Goal: Transaction & Acquisition: Purchase product/service

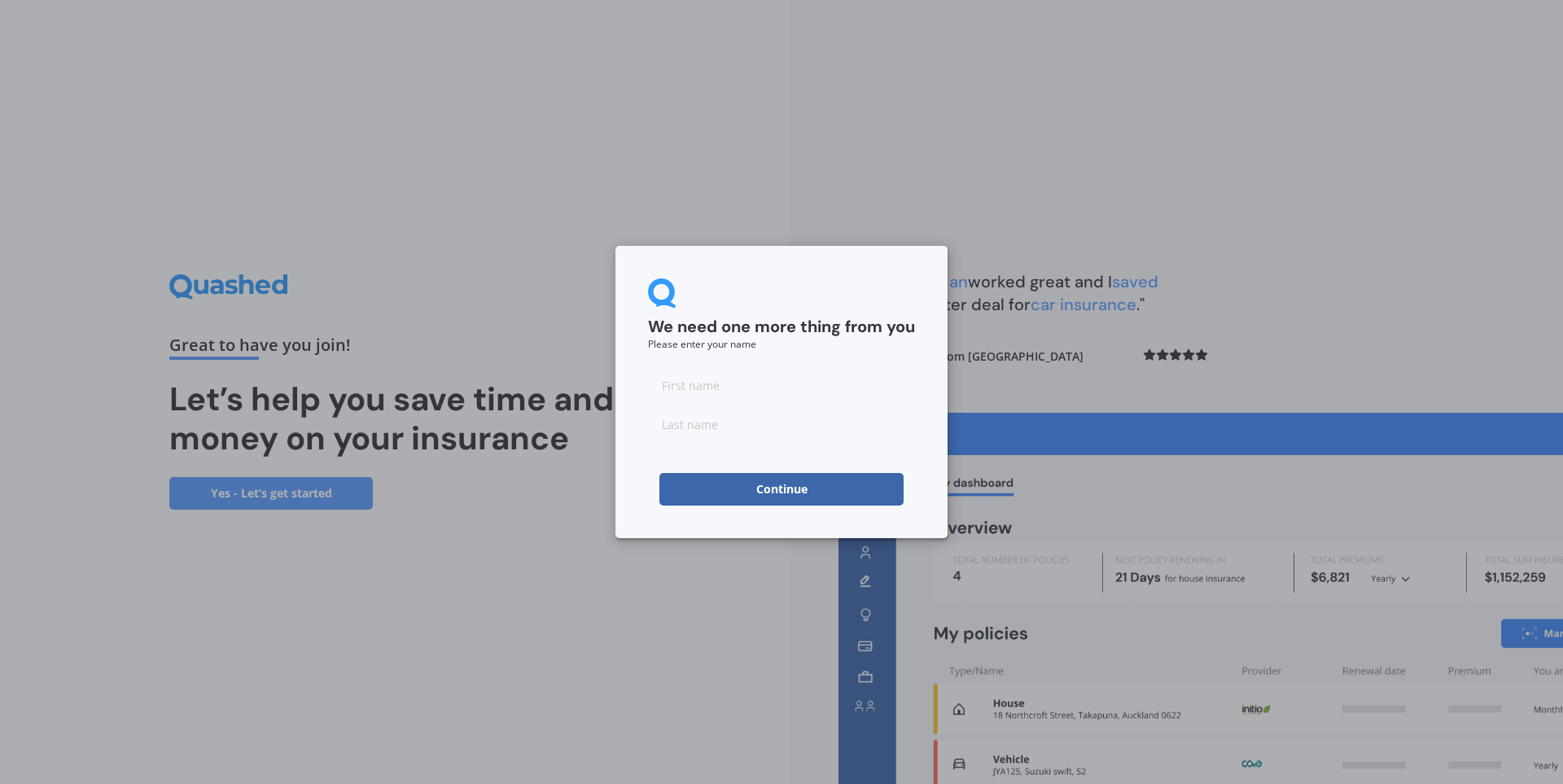
click at [730, 394] on input at bounding box center [782, 384] width 267 height 33
type input "[PERSON_NAME]"
type input "Mayo"
click at [792, 493] on button "Continue" at bounding box center [781, 489] width 244 height 33
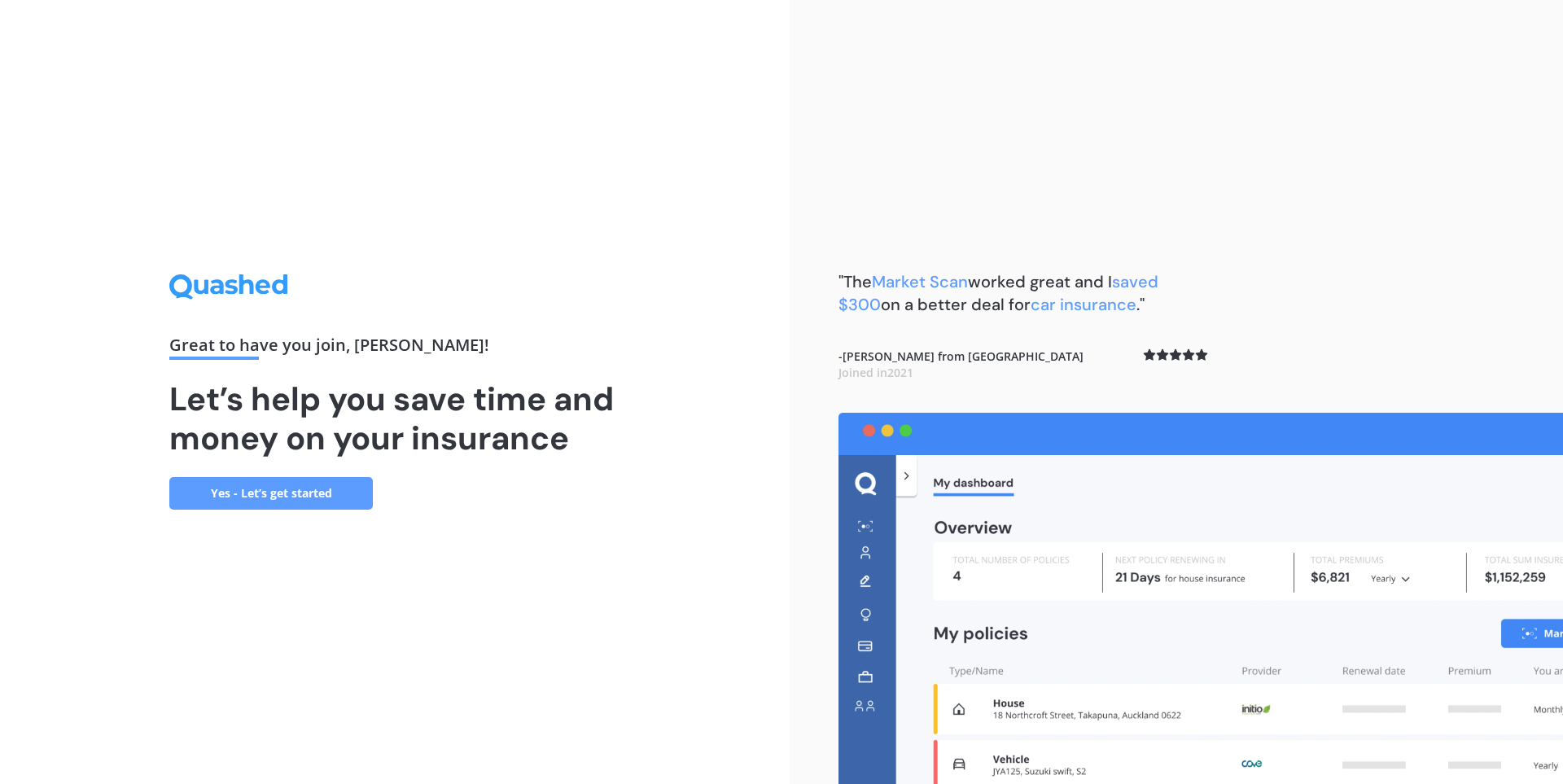
click at [297, 495] on link "Yes - Let’s get started" at bounding box center [271, 493] width 203 height 33
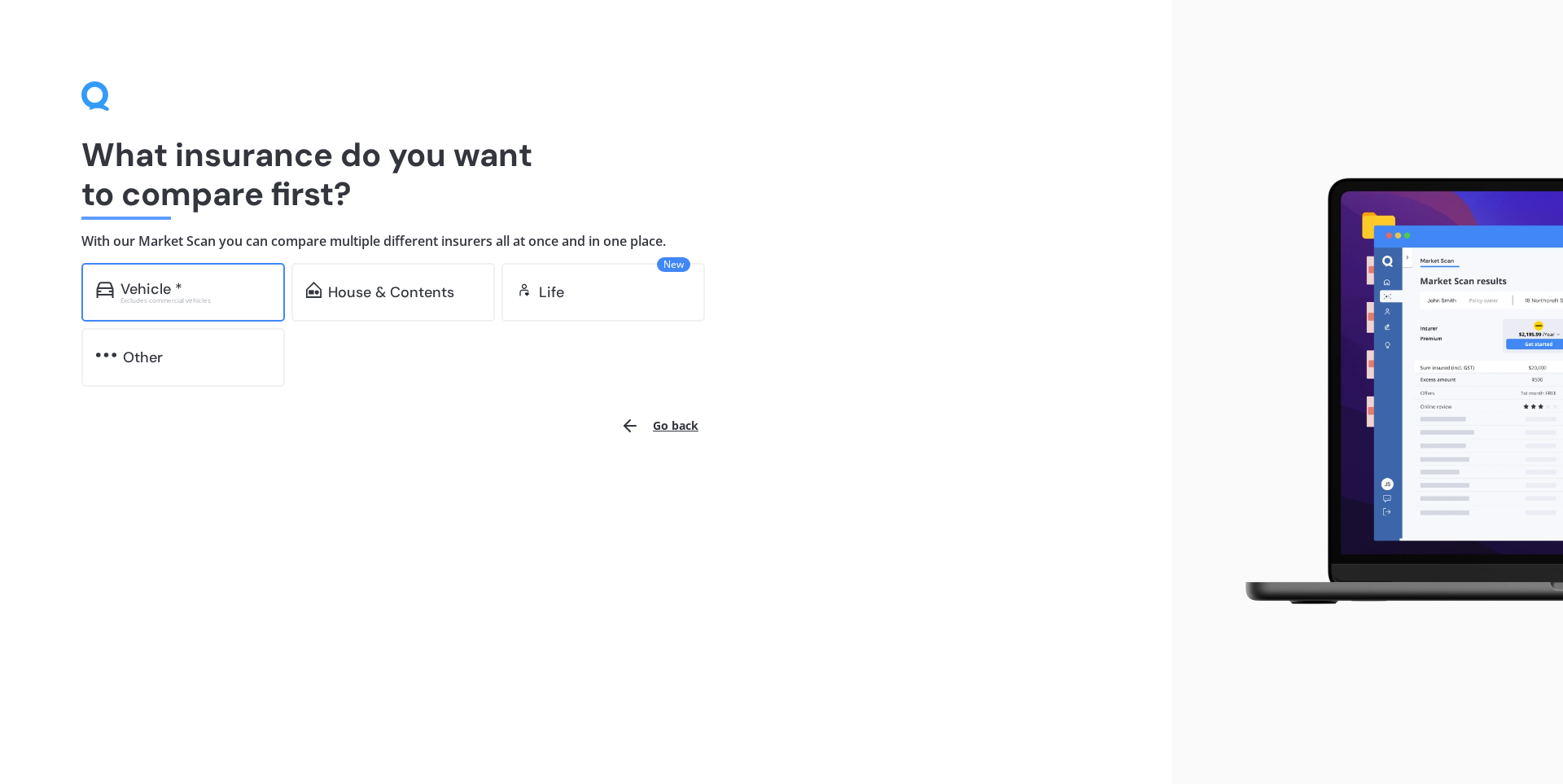
click at [210, 289] on div "Vehicle *" at bounding box center [195, 289] width 150 height 16
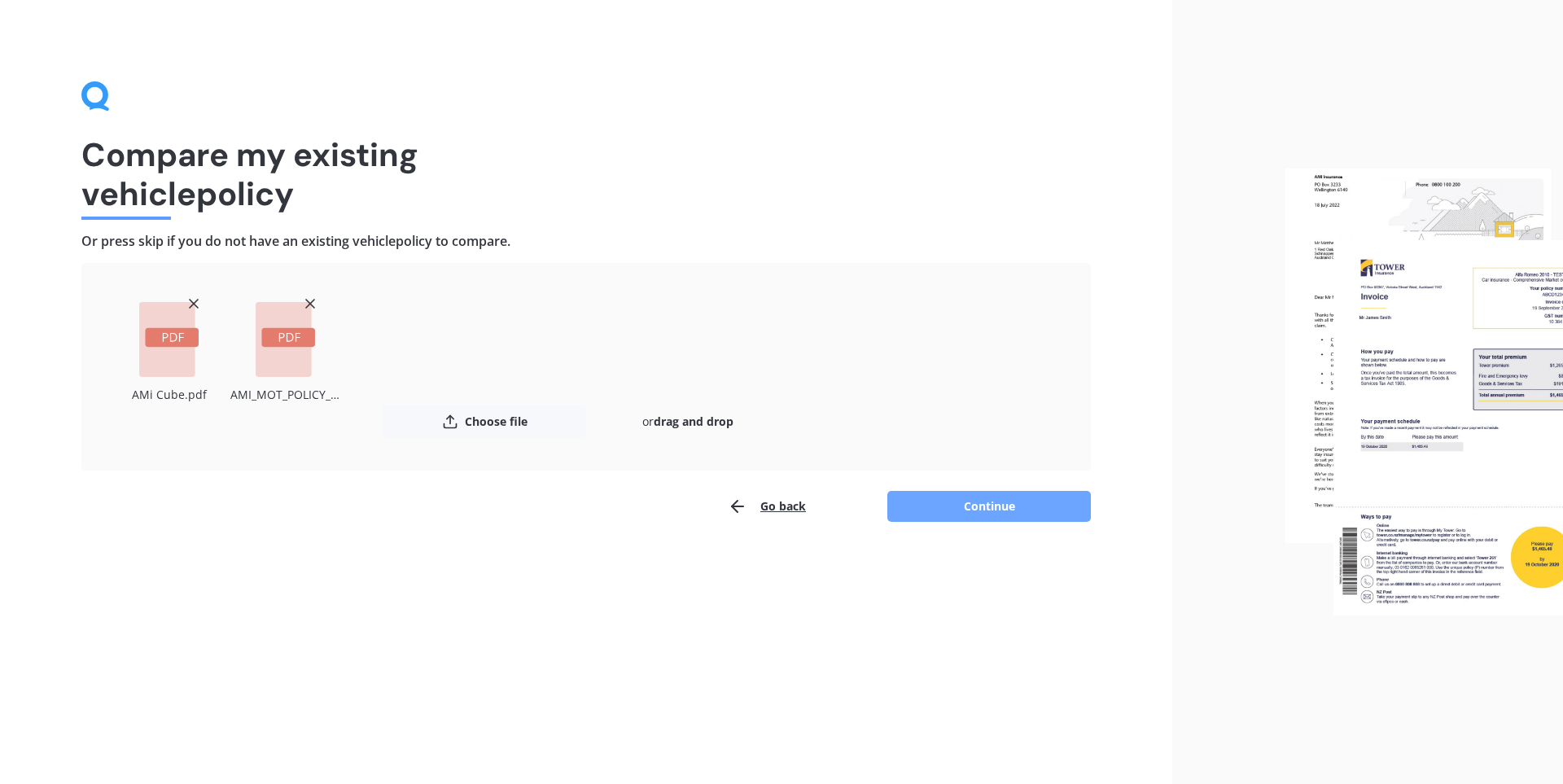
click at [961, 493] on button "Continue" at bounding box center [988, 506] width 203 height 31
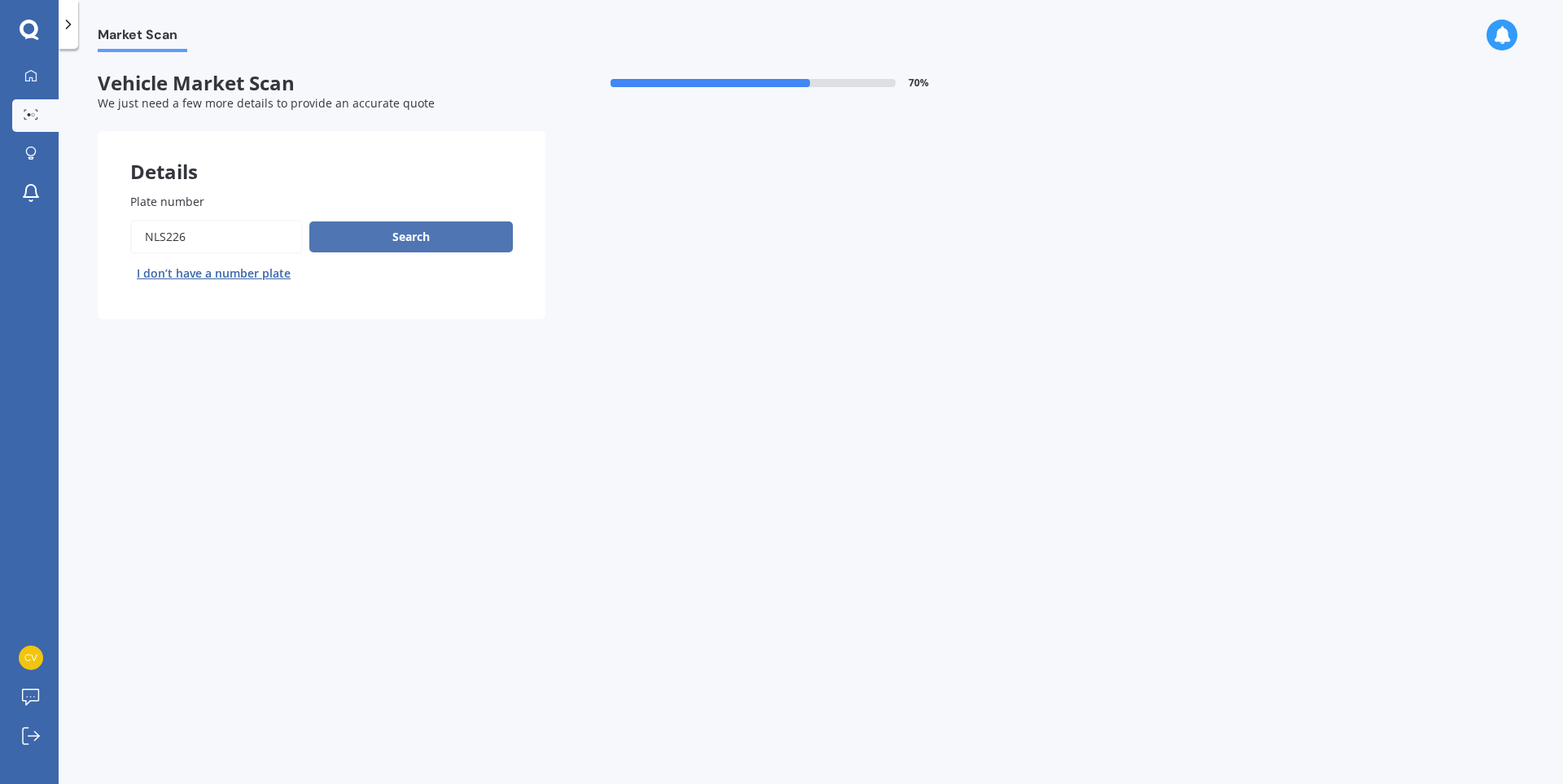
click at [383, 244] on button "Search" at bounding box center [410, 236] width 203 height 31
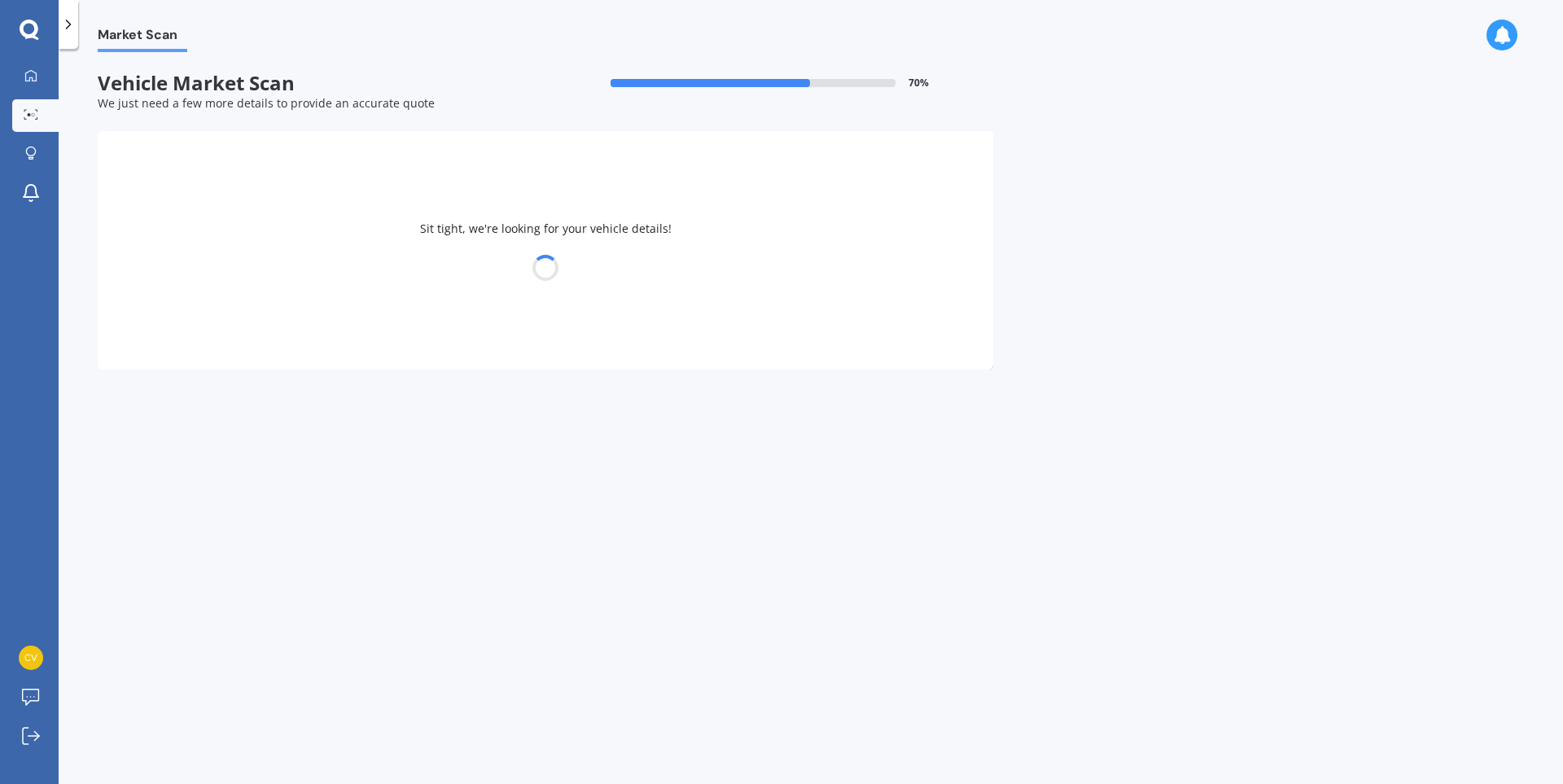
select select "NISSAN"
select select "CUBE"
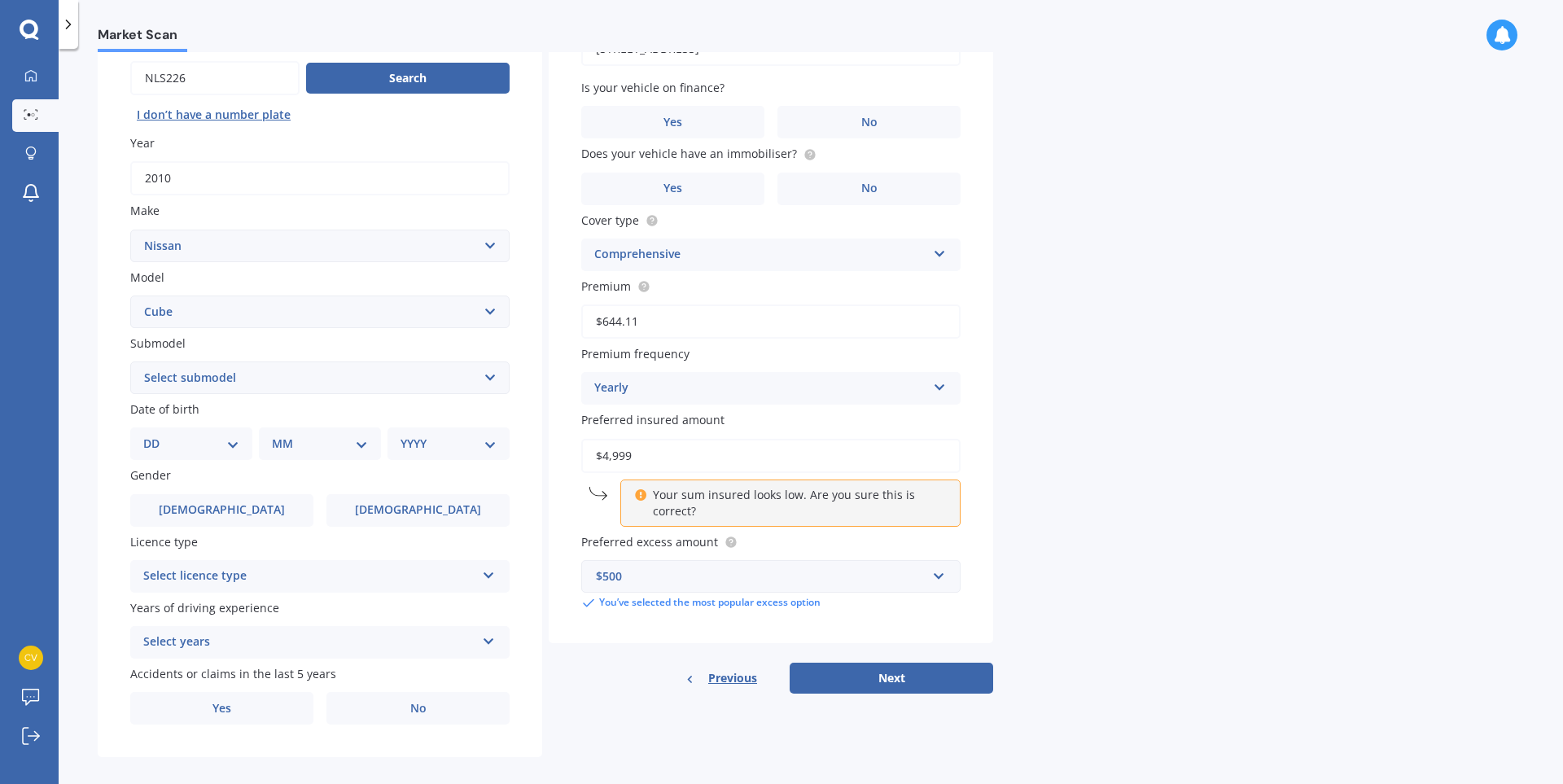
scroll to position [174, 0]
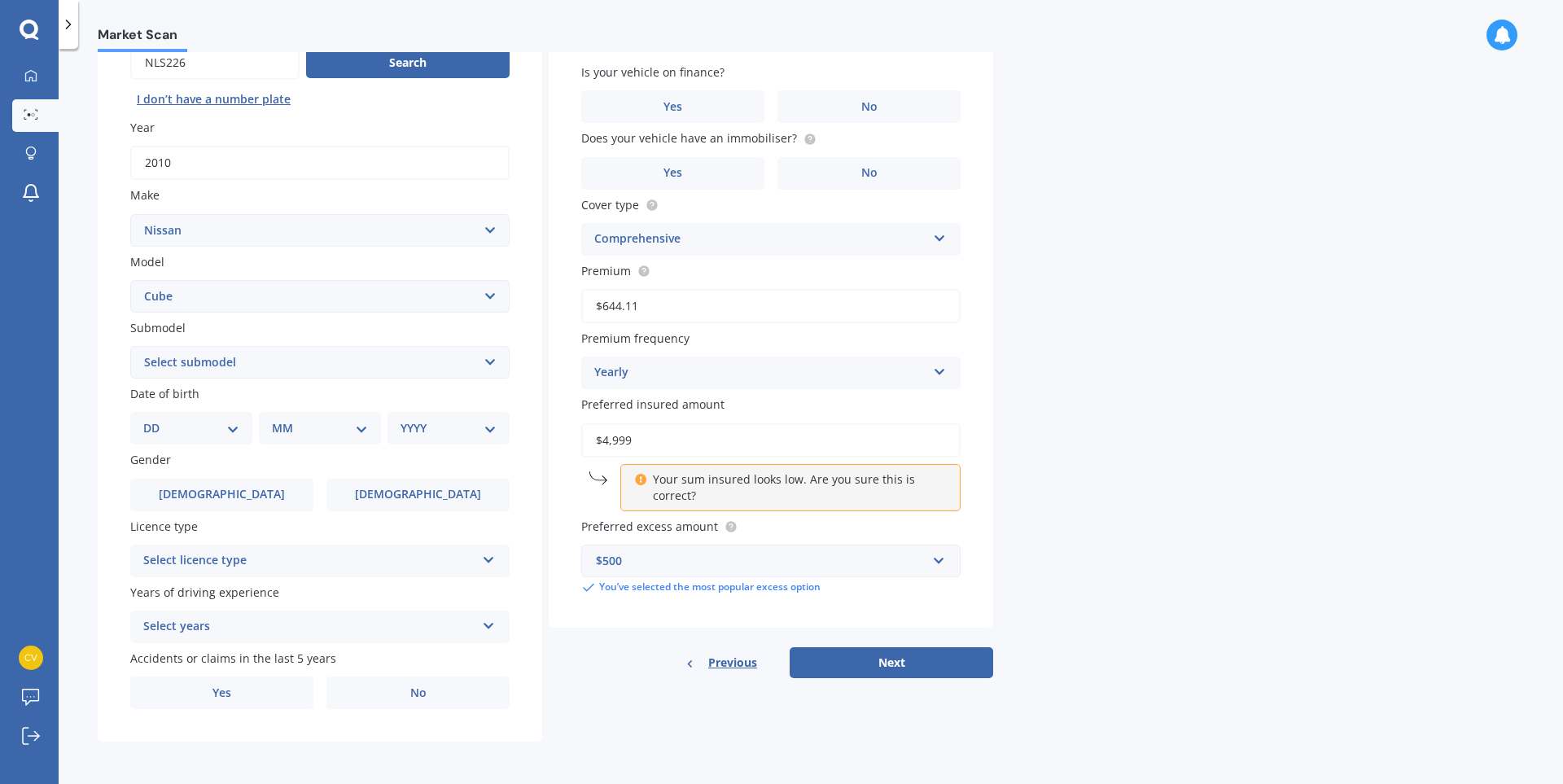
click at [160, 431] on select "DD 01 02 03 04 05 06 07 08 09 10 11 12 13 14 15 16 17 18 19 20 21 22 23 24 25 2…" at bounding box center [191, 428] width 96 height 18
select select "05"
click at [294, 431] on select "MM 01 02 03 04 05 06 07 08 09 10 11 12" at bounding box center [322, 428] width 90 height 18
select select "08"
click at [452, 431] on select "YYYY 2025 2024 2023 2022 2021 2020 2019 2018 2017 2016 2015 2014 2013 2012 2011…" at bounding box center [445, 428] width 90 height 18
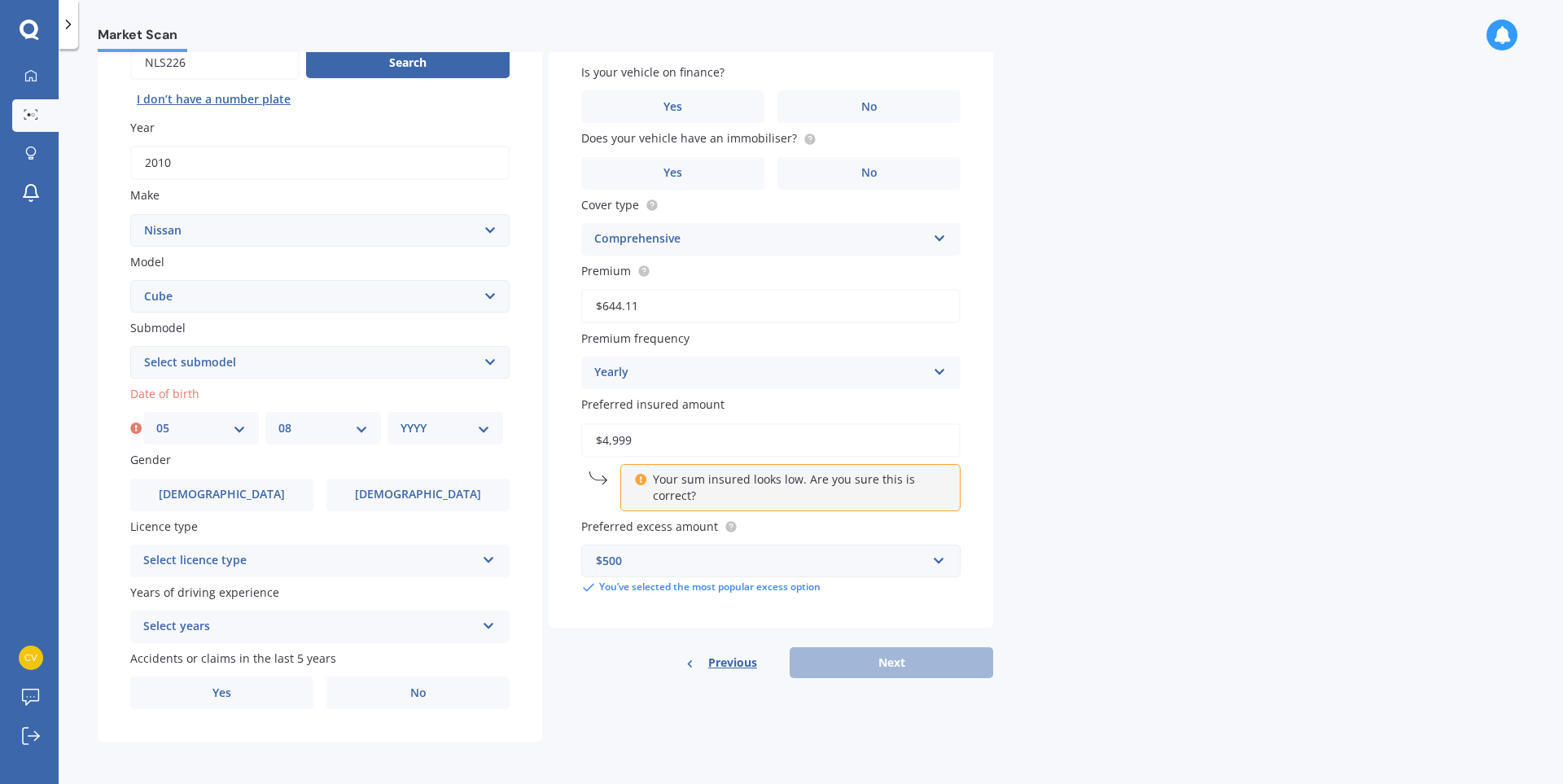
select select "1981"
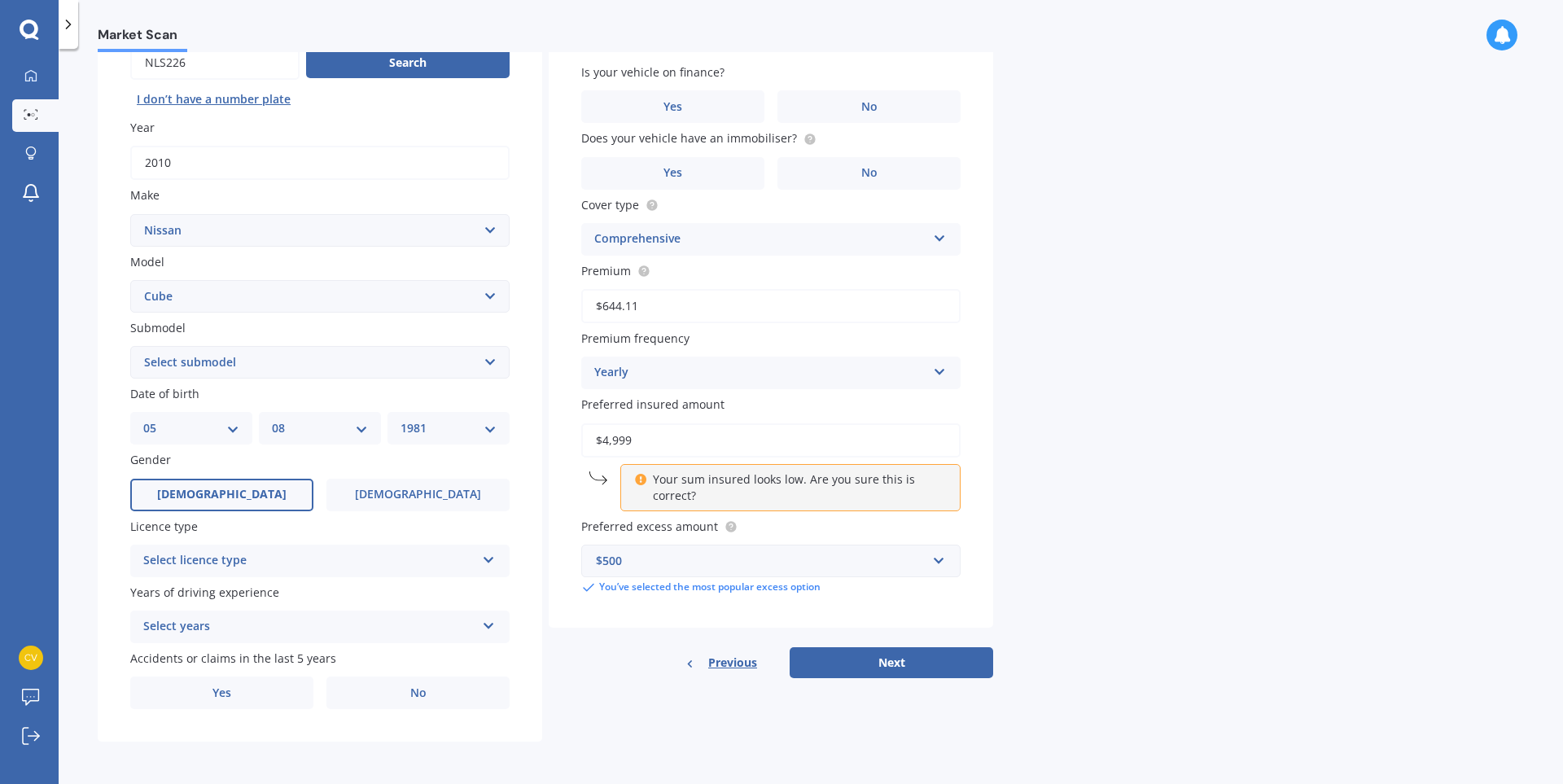
click at [260, 494] on label "[DEMOGRAPHIC_DATA]" at bounding box center [222, 495] width 183 height 33
click at [0, 0] on input "[DEMOGRAPHIC_DATA]" at bounding box center [0, 0] width 0 height 0
click at [236, 561] on div "Select licence type" at bounding box center [309, 560] width 332 height 20
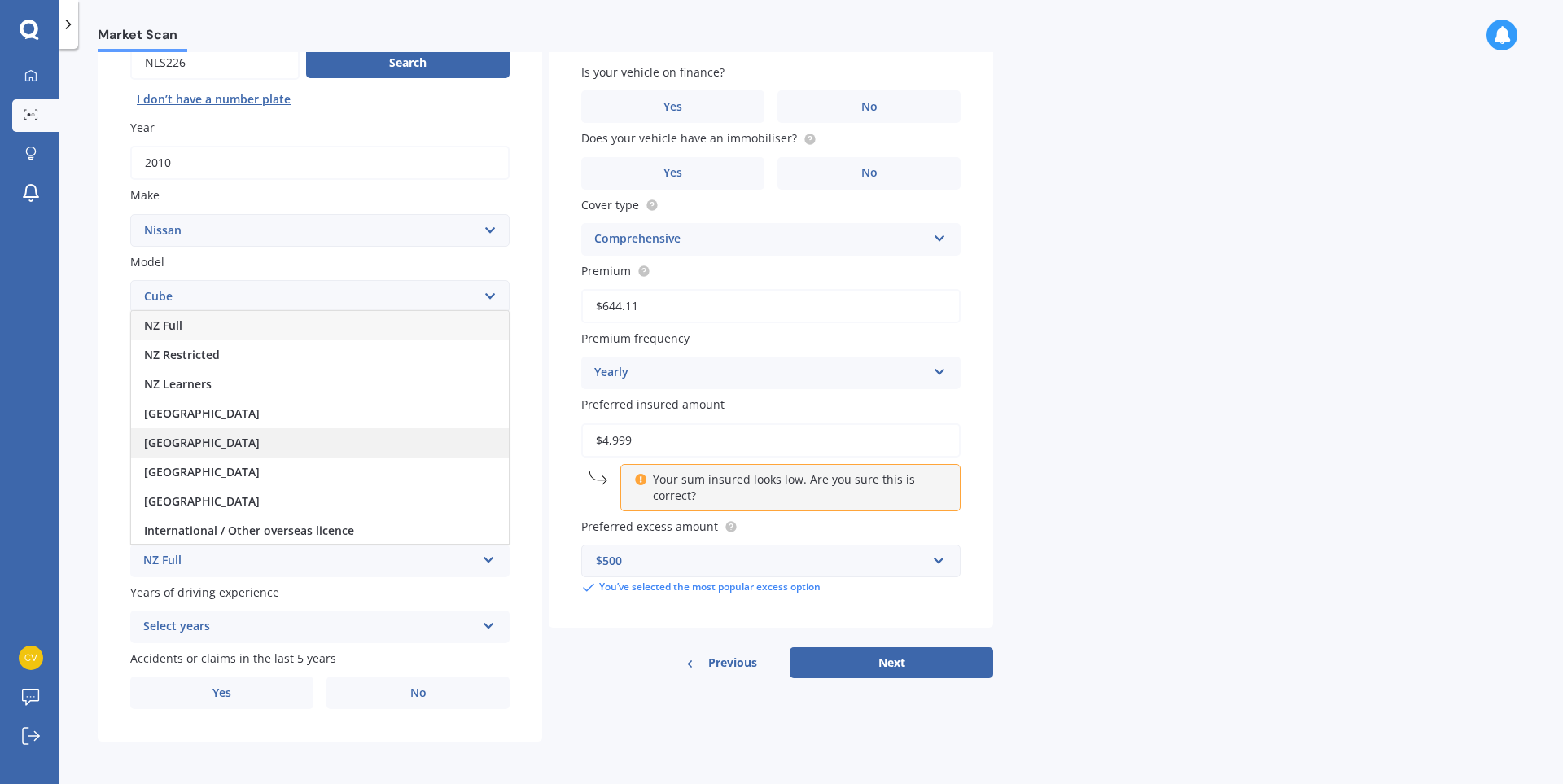
scroll to position [2, 0]
click at [186, 331] on div "NZ Full" at bounding box center [320, 323] width 377 height 29
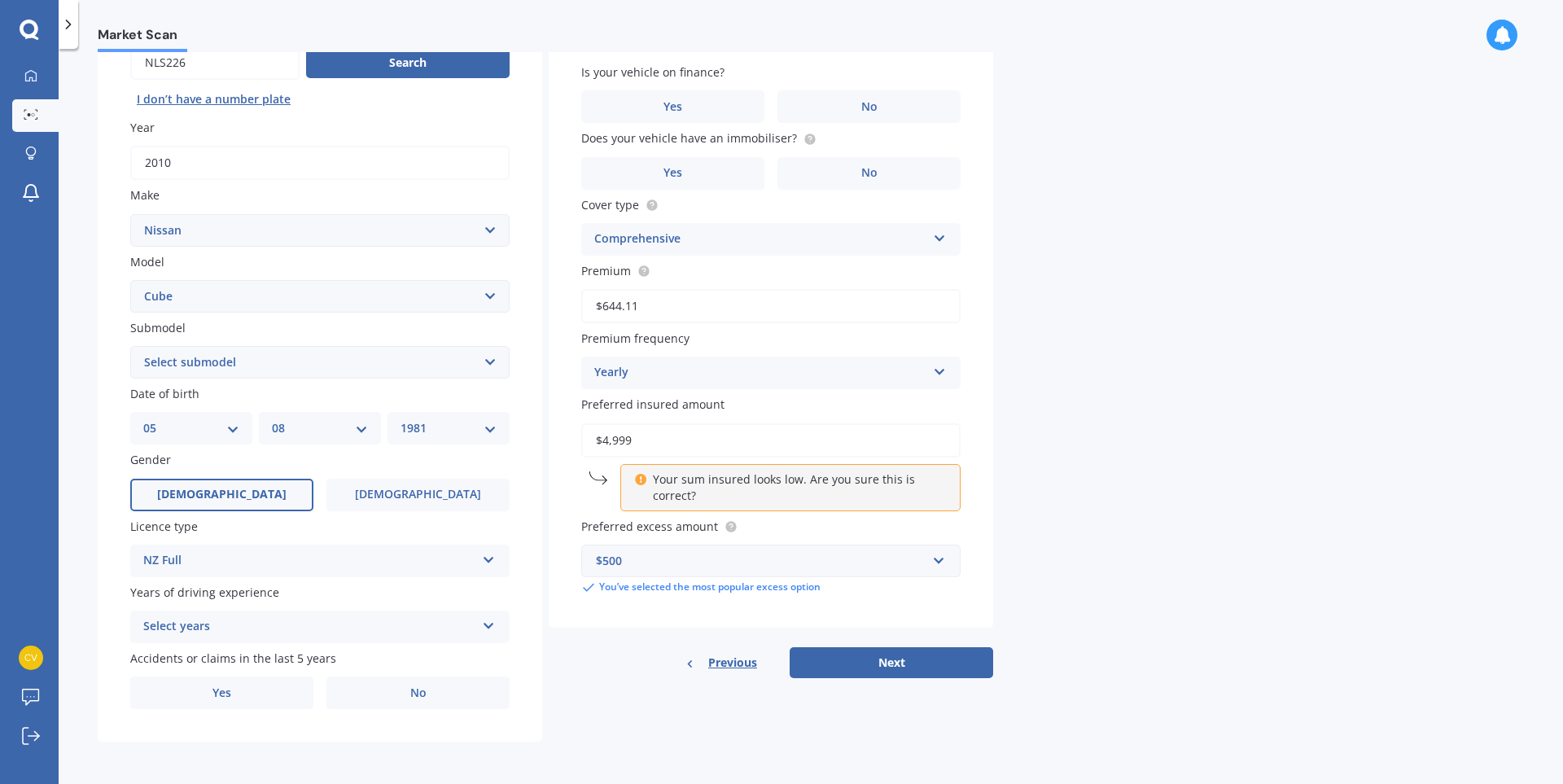
click at [234, 628] on div "Select years" at bounding box center [309, 627] width 332 height 20
click at [210, 482] on span "5 or more years" at bounding box center [187, 477] width 88 height 15
click at [391, 690] on label "No" at bounding box center [418, 693] width 183 height 33
click at [0, 0] on input "No" at bounding box center [0, 0] width 0 height 0
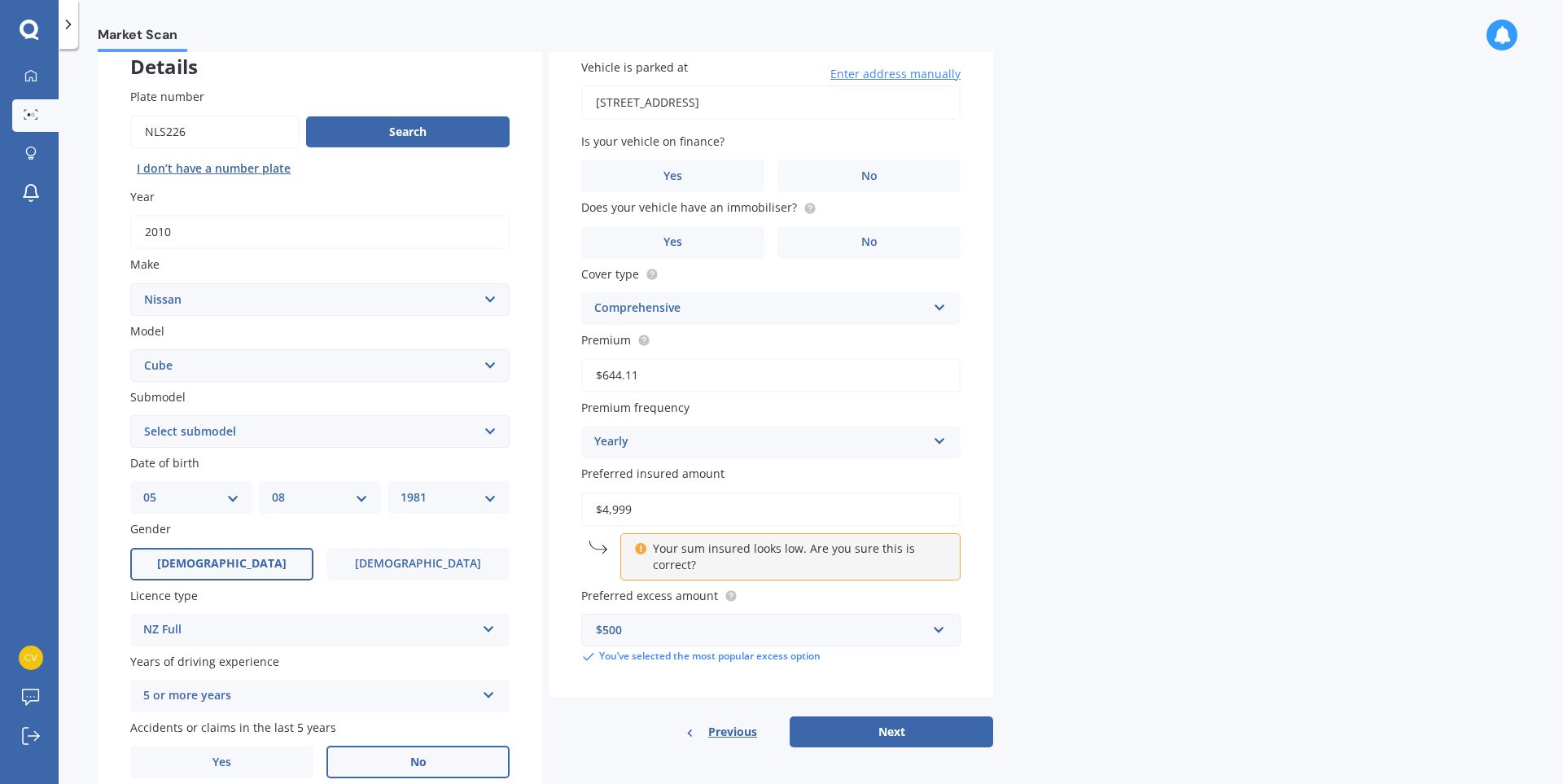
scroll to position [0, 0]
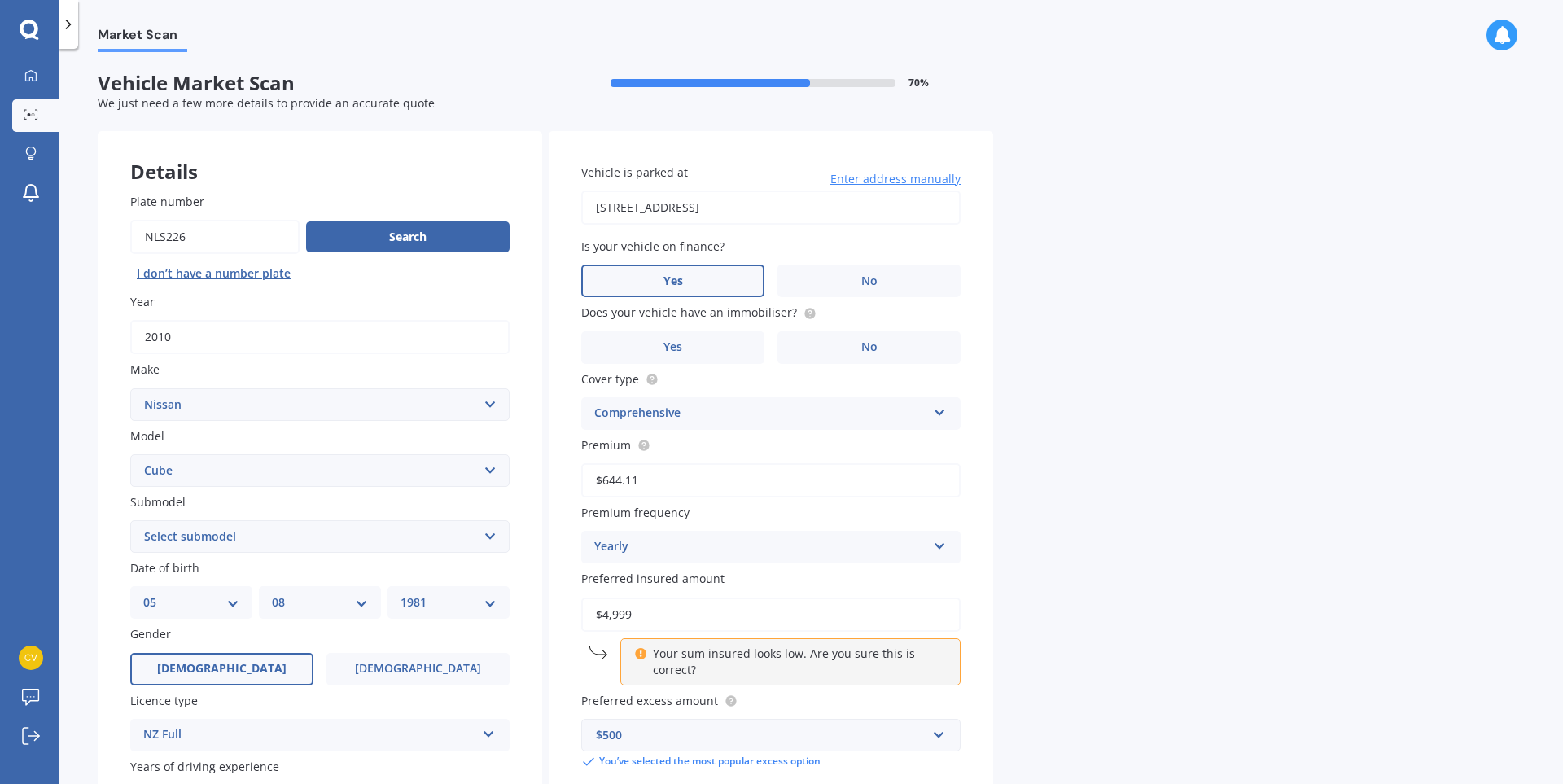
click at [699, 280] on label "Yes" at bounding box center [672, 281] width 183 height 33
click at [0, 0] on input "Yes" at bounding box center [0, 0] width 0 height 0
click at [885, 344] on label "No" at bounding box center [869, 347] width 183 height 33
click at [0, 0] on input "No" at bounding box center [0, 0] width 0 height 0
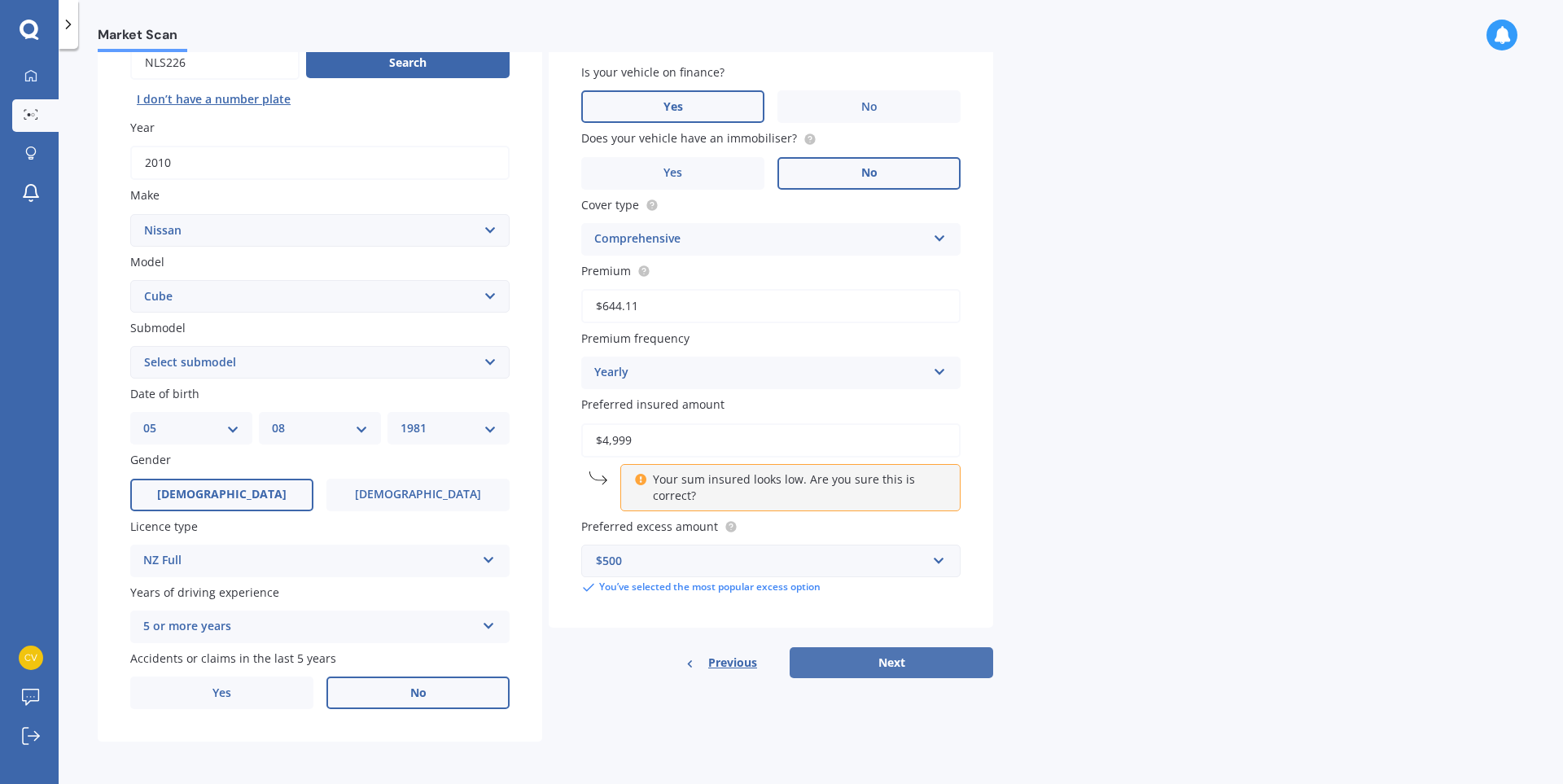
click at [864, 668] on button "Next" at bounding box center [891, 662] width 203 height 31
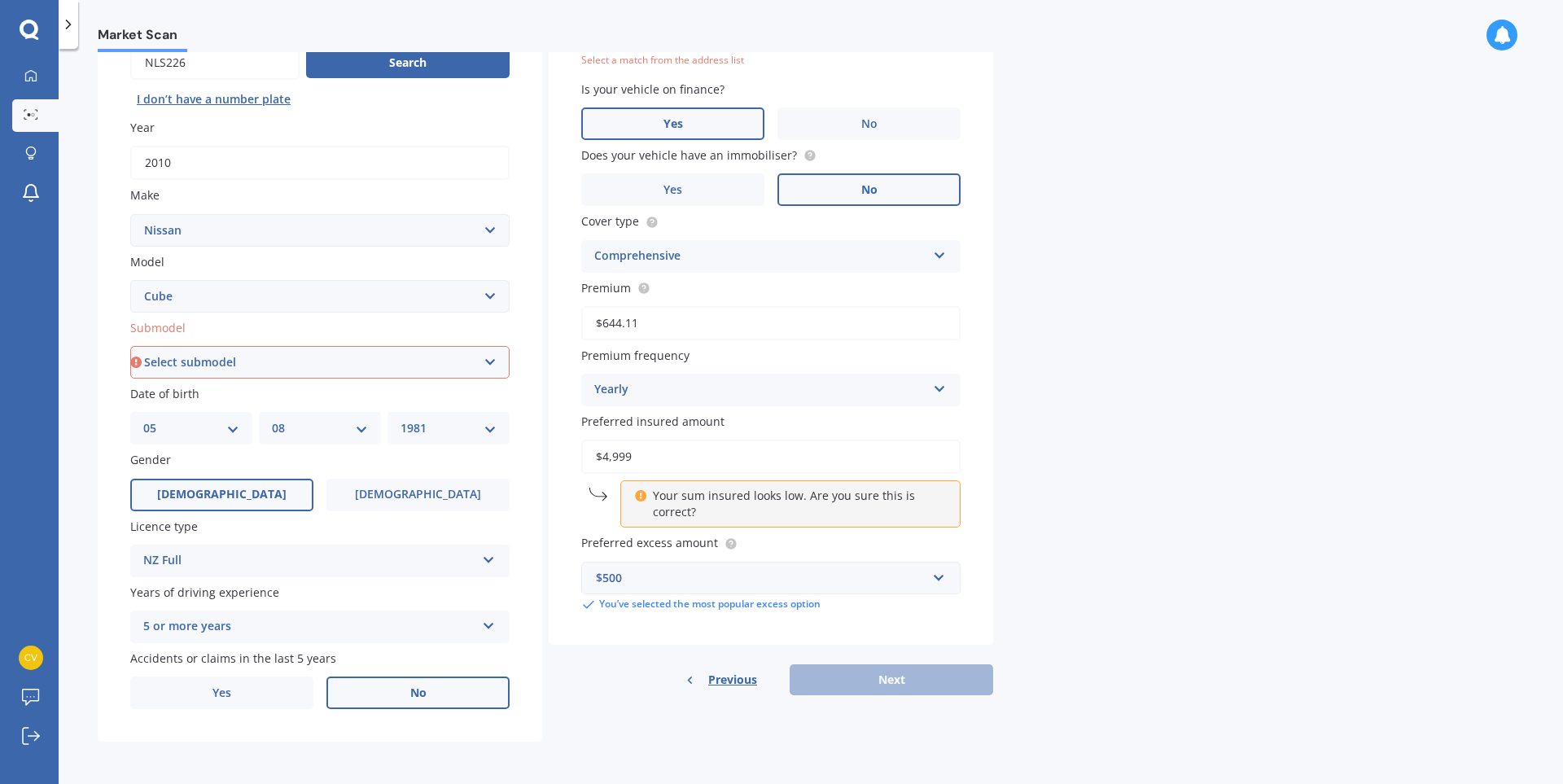
click at [1183, 254] on div "Market Scan Vehicle Market Scan 70 % We just need a few more details to provide…" at bounding box center [811, 420] width 1504 height 735
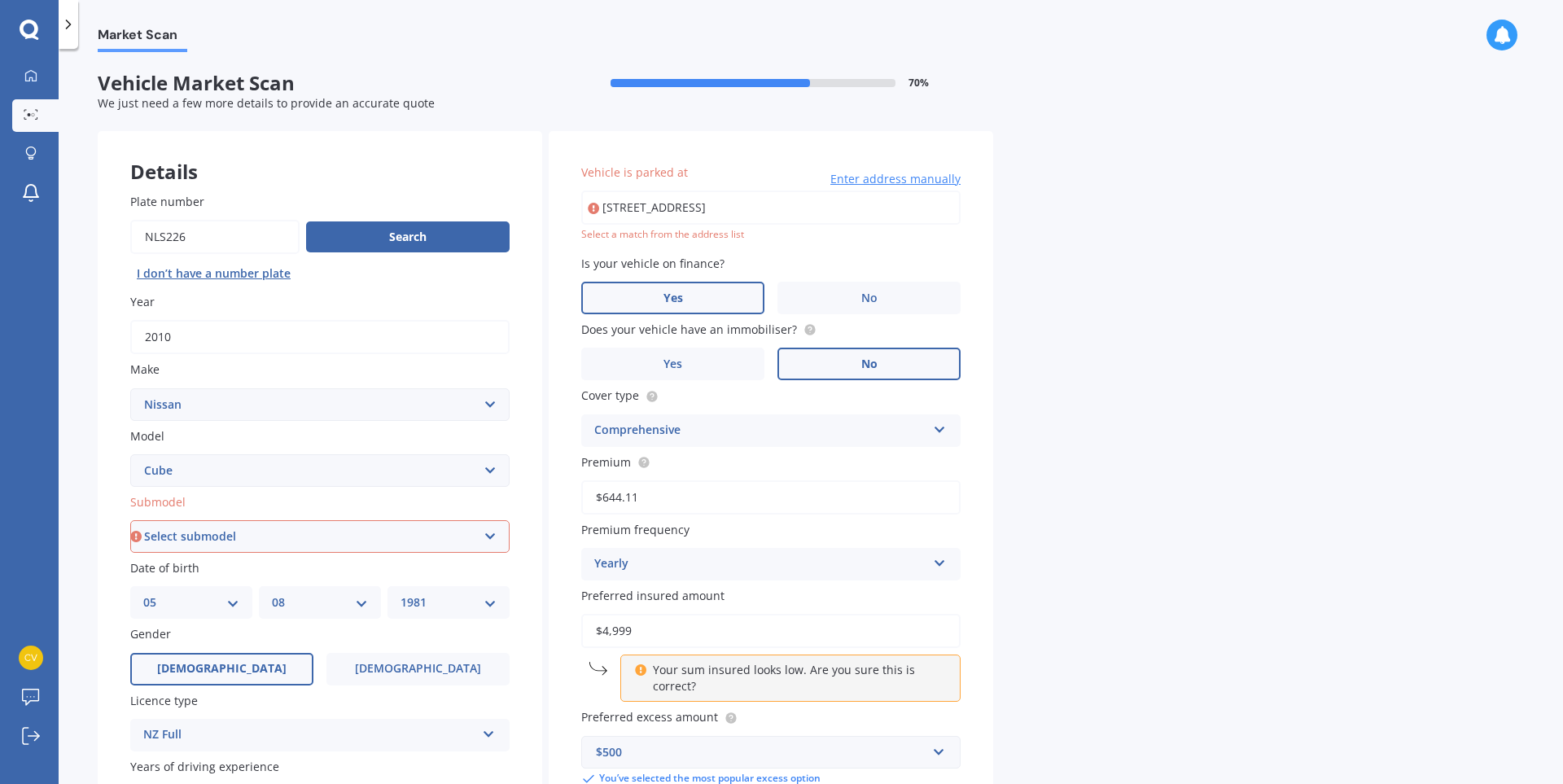
click at [908, 210] on input "[STREET_ADDRESS]" at bounding box center [770, 207] width 379 height 34
type input "[STREET_ADDRESS]"
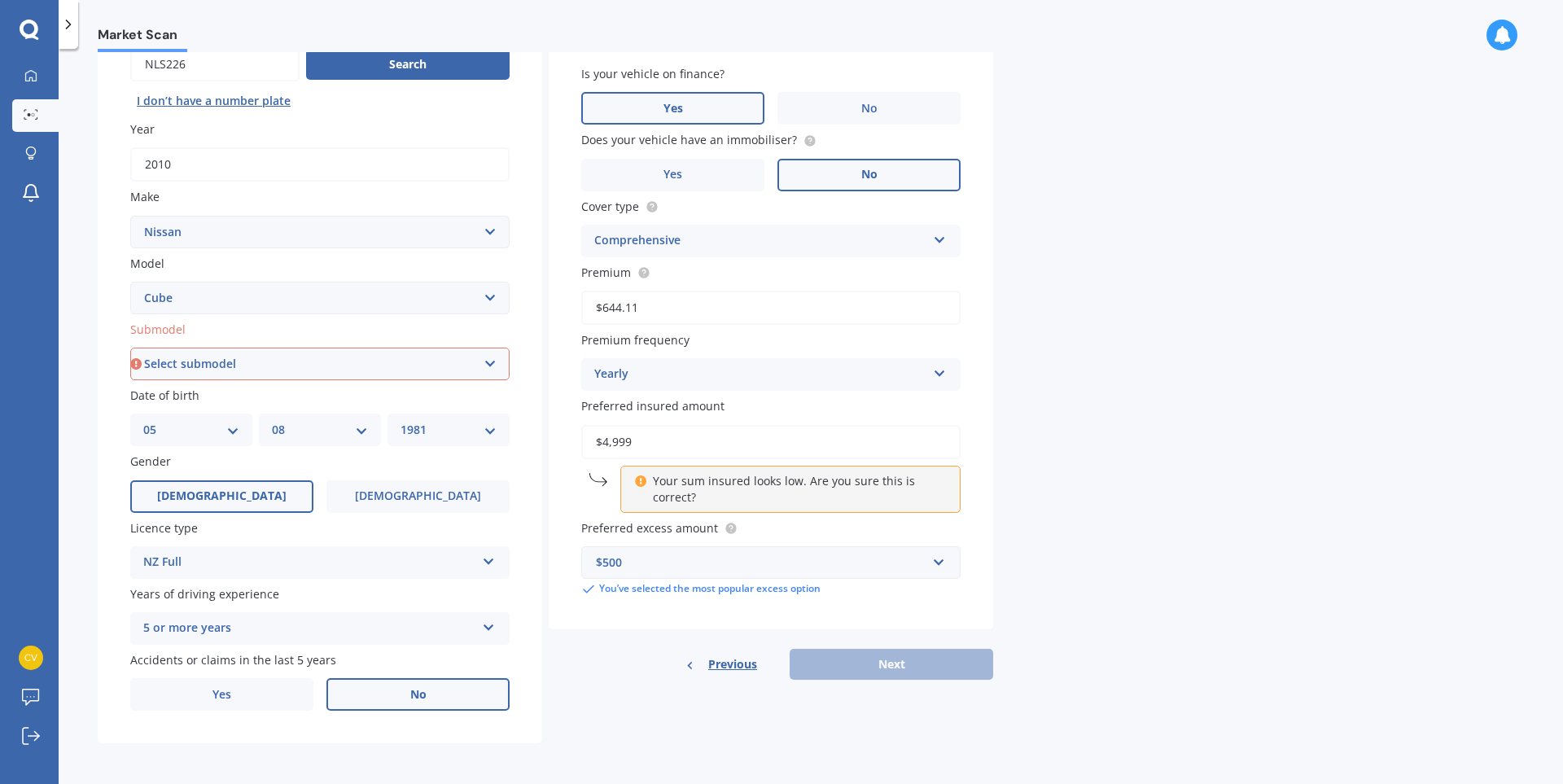
scroll to position [174, 0]
click at [694, 488] on p "Your sum insured looks low. Are you sure this is correct?" at bounding box center [797, 487] width 288 height 33
click at [620, 471] on div "Your sum insured looks low. Are you sure this is correct?" at bounding box center [789, 487] width 340 height 47
click at [659, 471] on p "Your sum insured looks low. Are you sure this is correct?" at bounding box center [797, 487] width 288 height 33
click at [651, 440] on input "$4,999" at bounding box center [770, 440] width 379 height 34
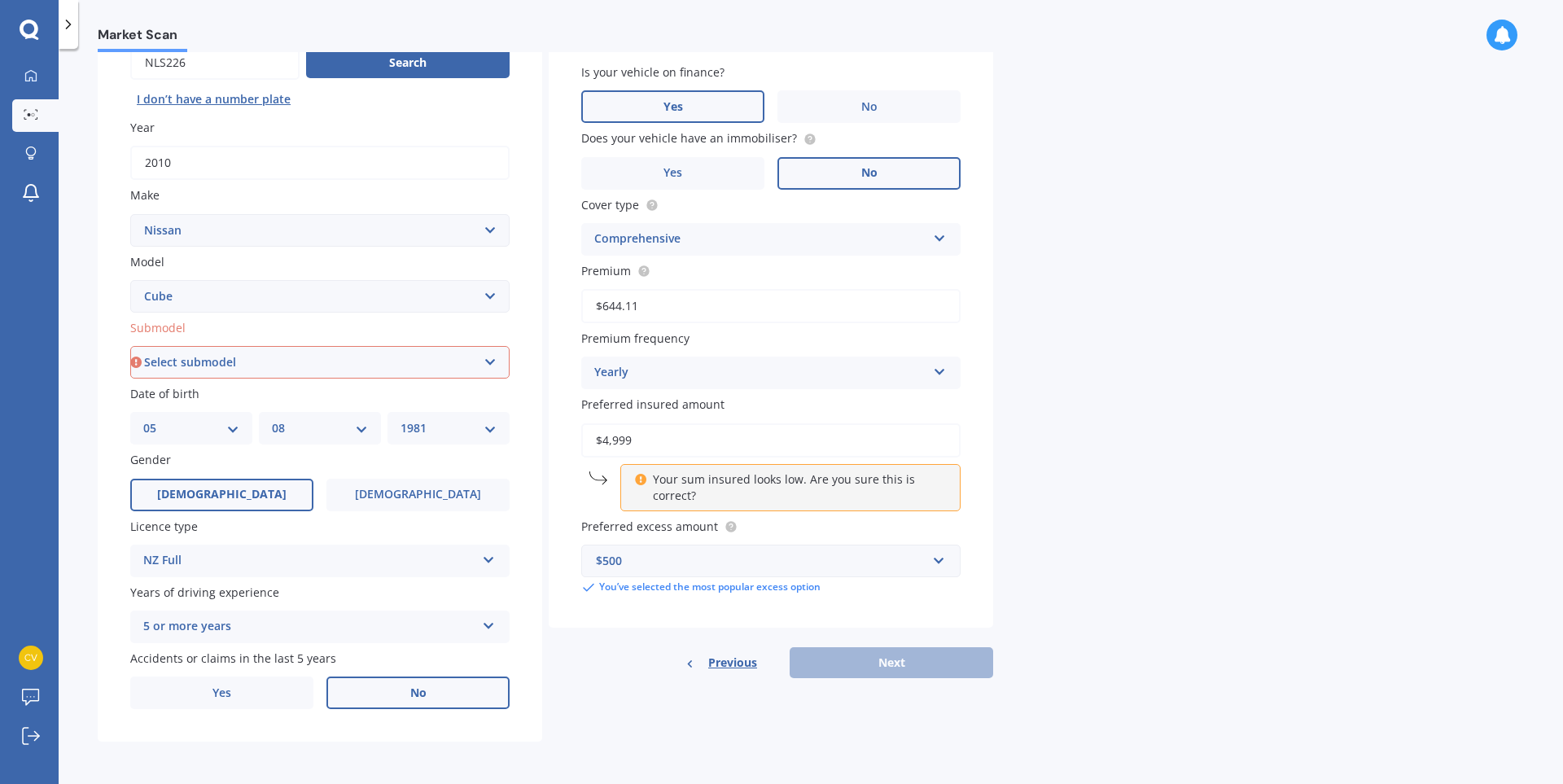
type input "$4,999"
click at [856, 661] on div "Previous Next" at bounding box center [771, 662] width 444 height 31
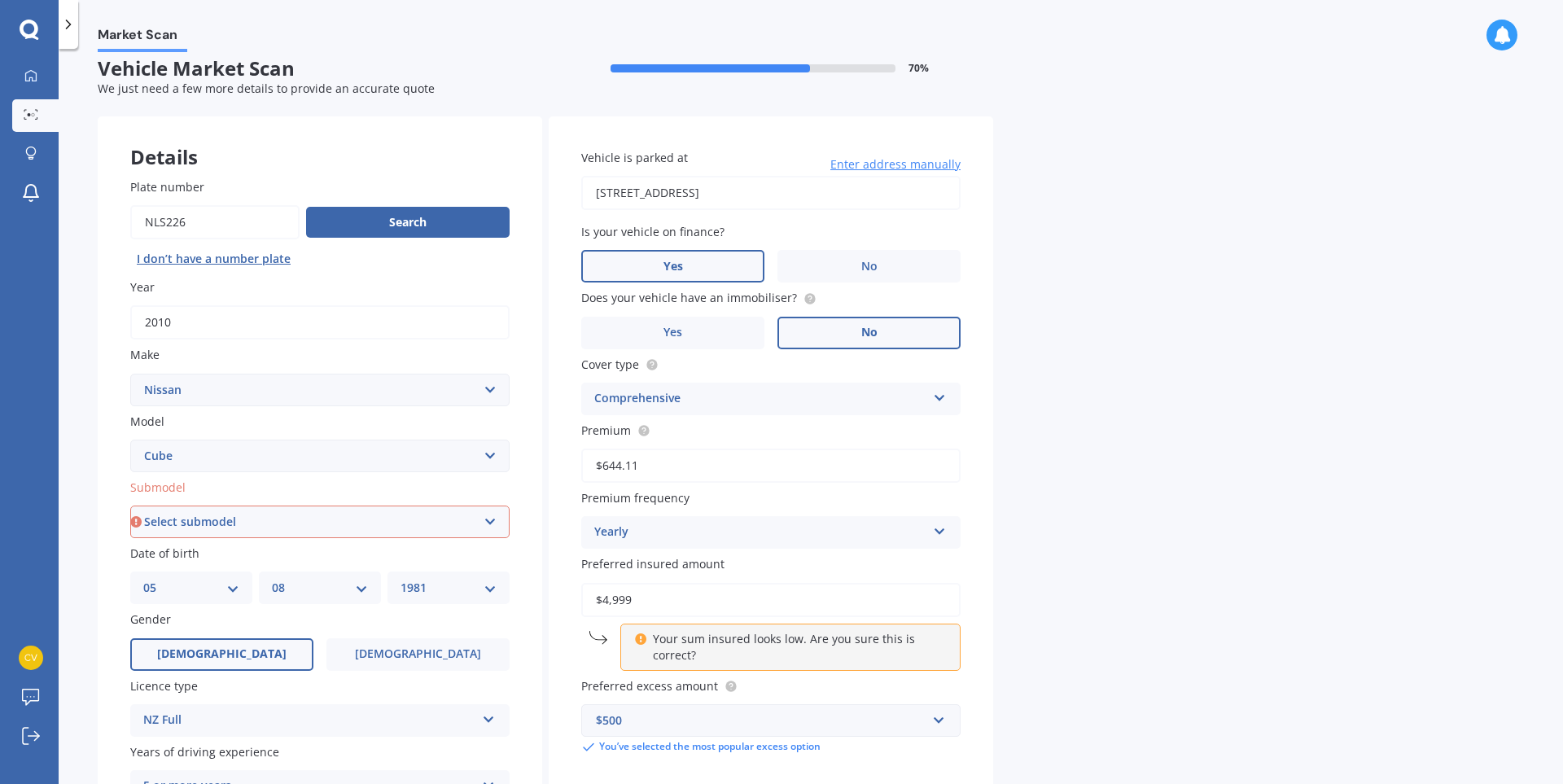
scroll to position [0, 0]
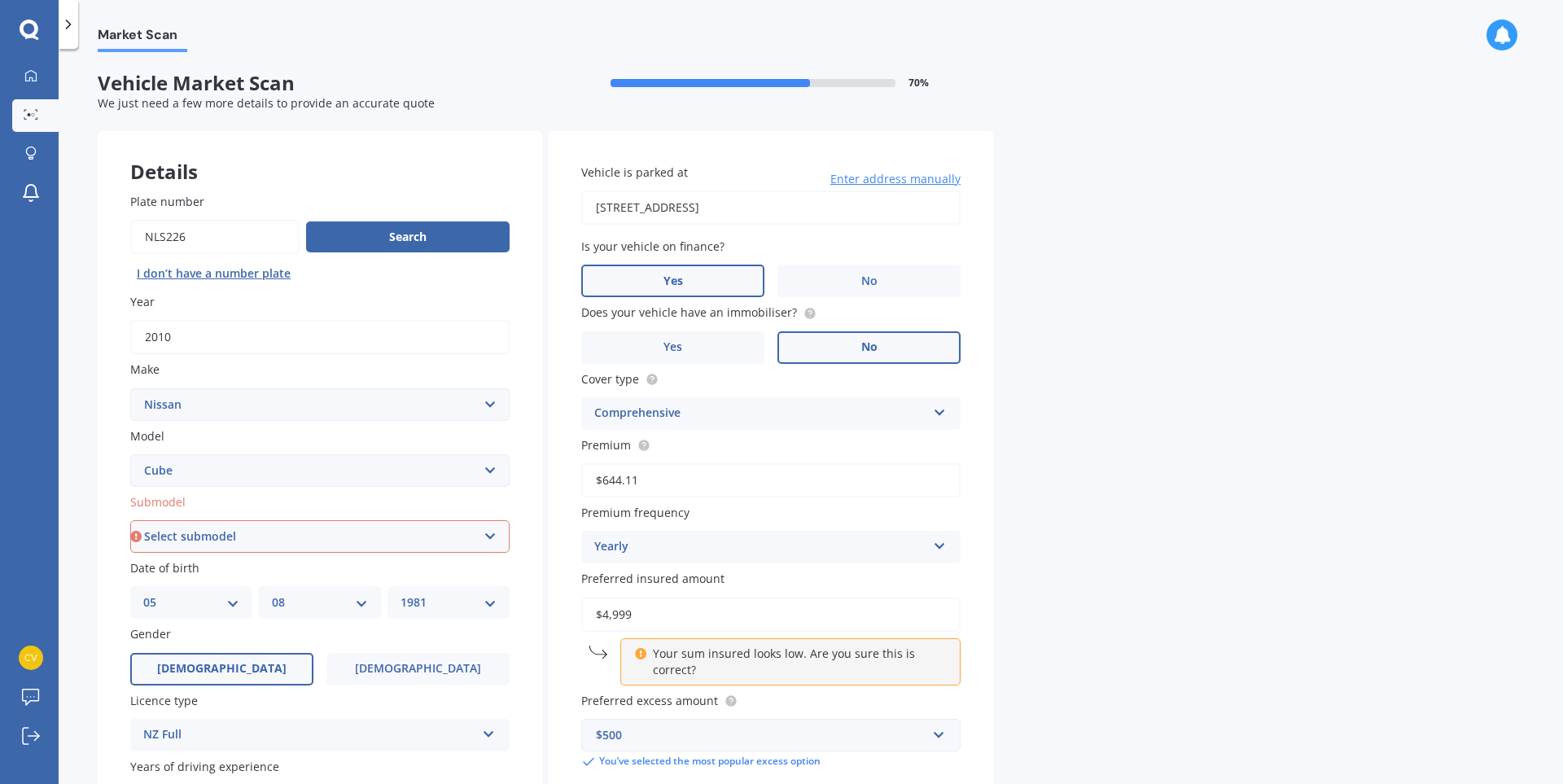
click at [190, 535] on select "Select submodel (All)" at bounding box center [320, 536] width 379 height 33
select select "(ALL)"
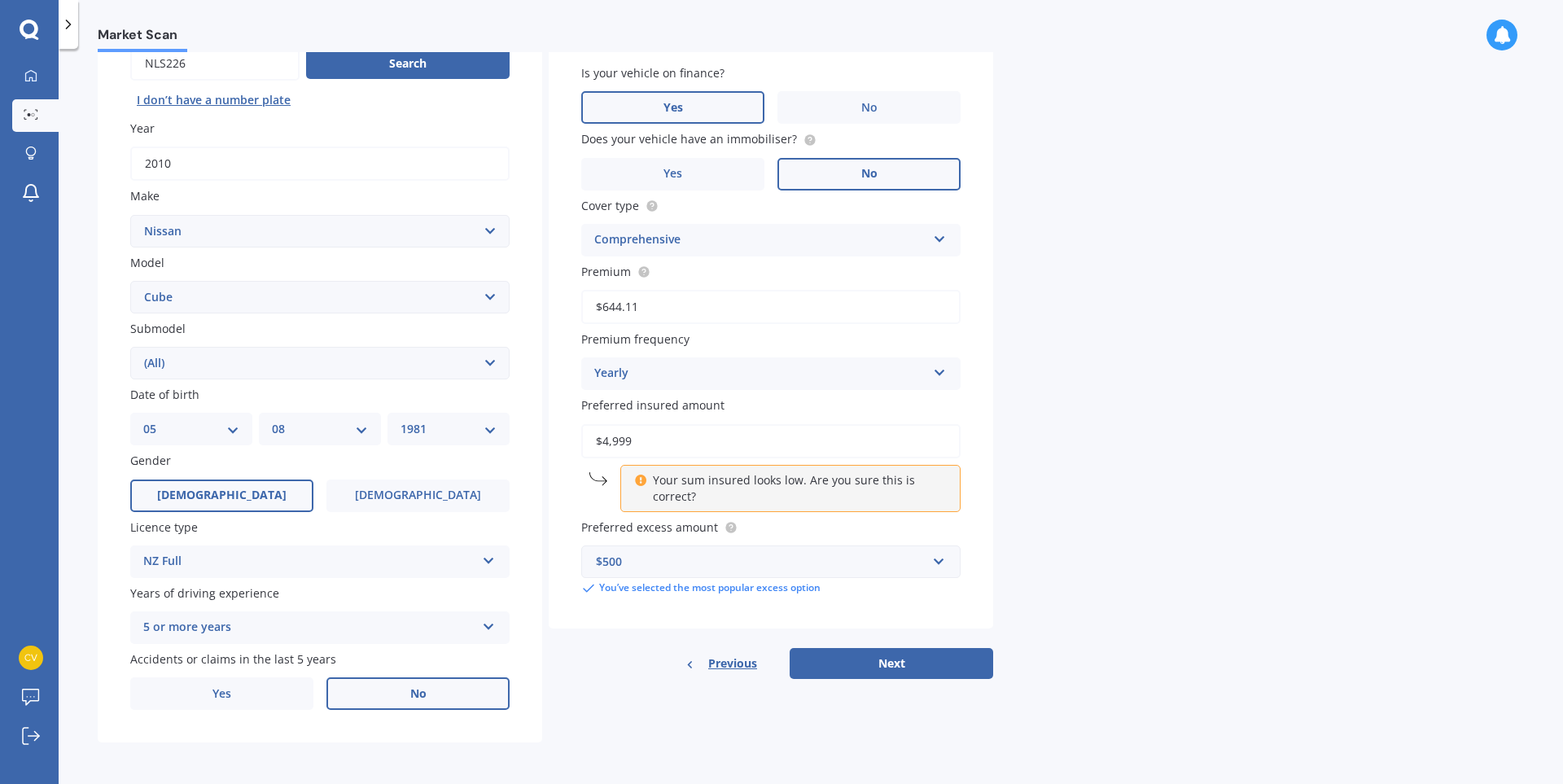
scroll to position [174, 0]
click at [938, 667] on button "Next" at bounding box center [891, 662] width 203 height 31
select select "05"
select select "08"
select select "1981"
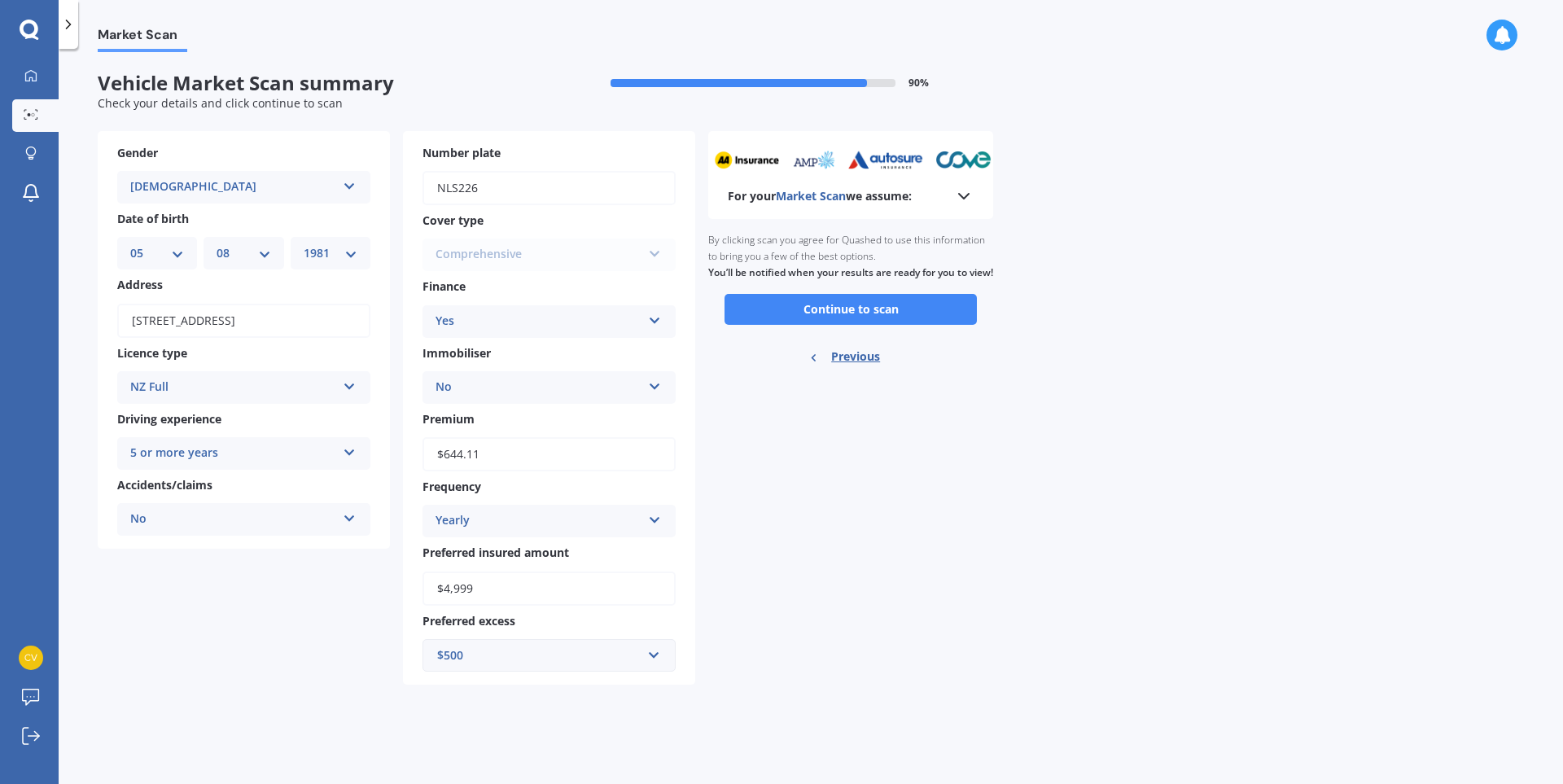
scroll to position [0, 0]
click at [829, 320] on button "Continue to scan" at bounding box center [851, 309] width 252 height 31
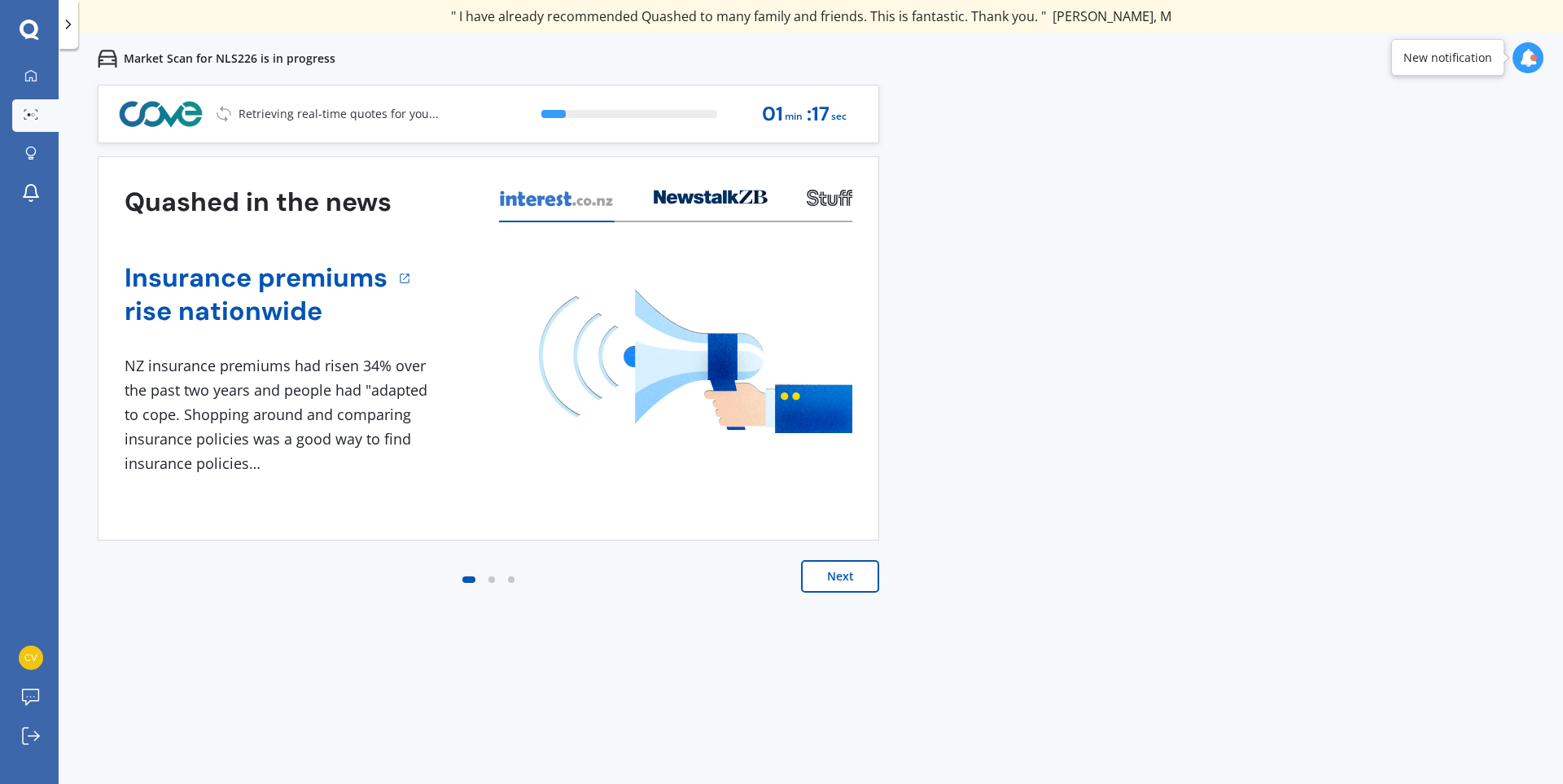
click at [834, 575] on button "Next" at bounding box center [840, 576] width 78 height 33
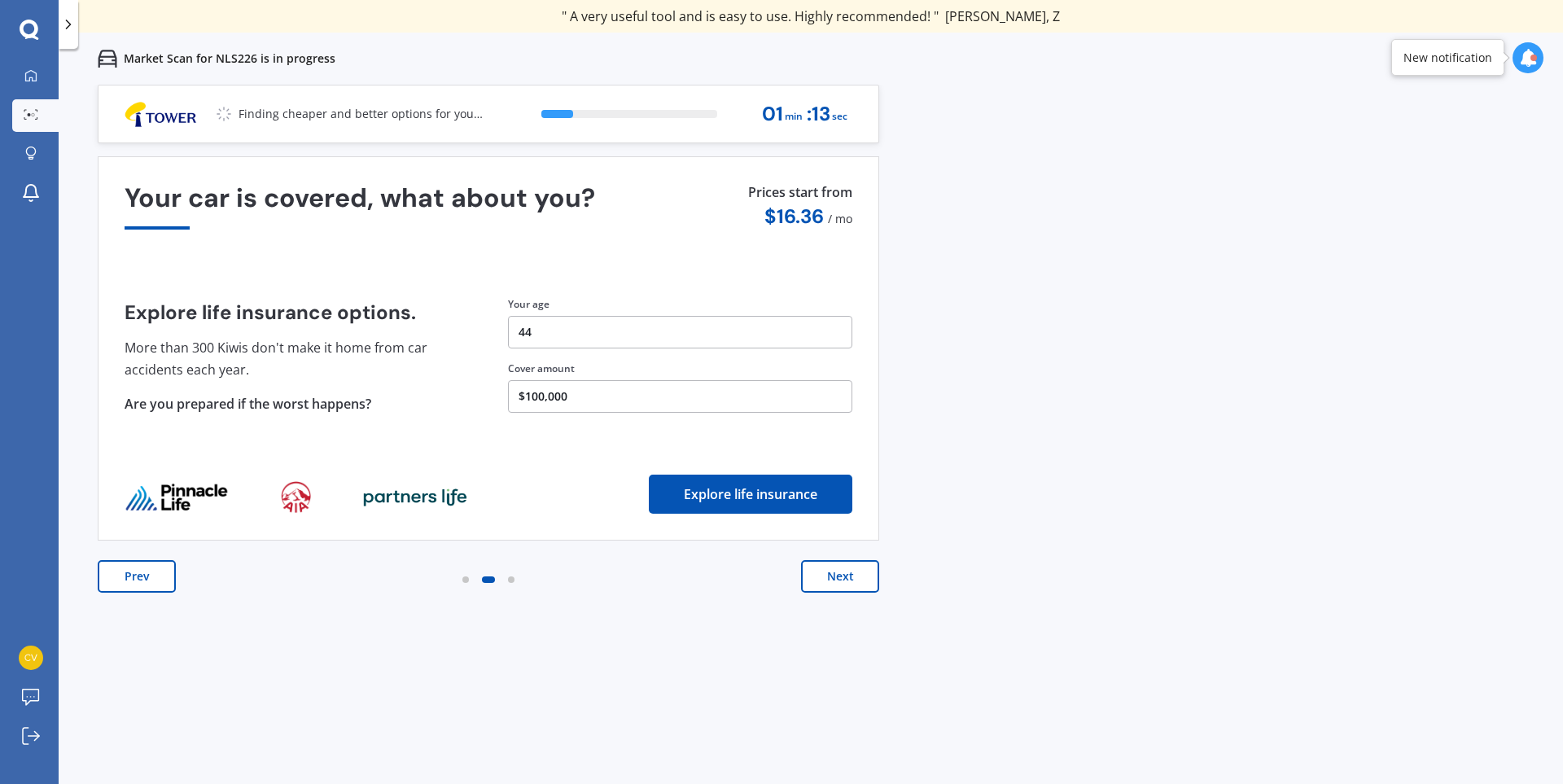
click at [832, 574] on button "Next" at bounding box center [840, 576] width 78 height 33
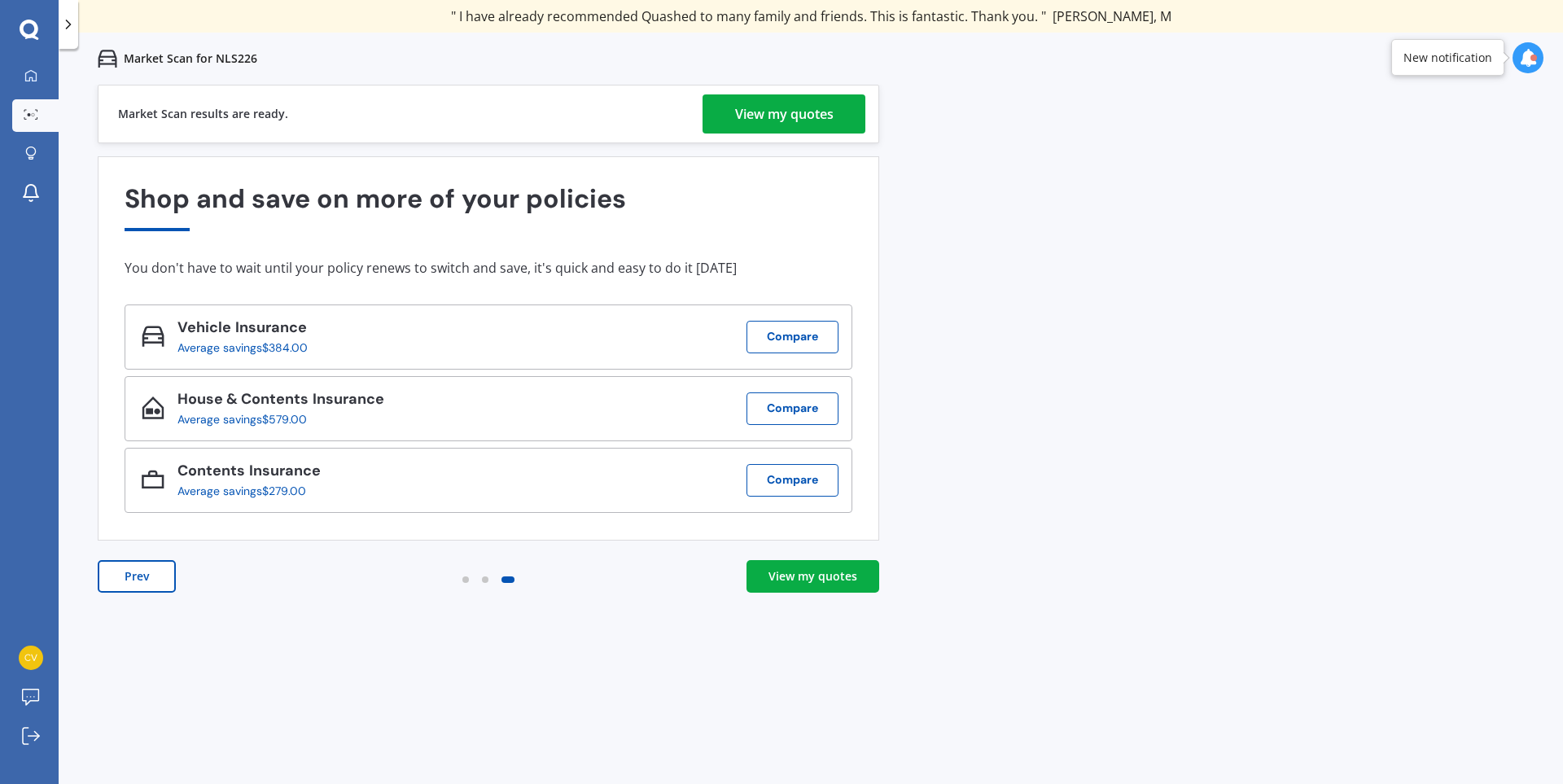
click at [795, 110] on div "View my quotes" at bounding box center [784, 114] width 99 height 39
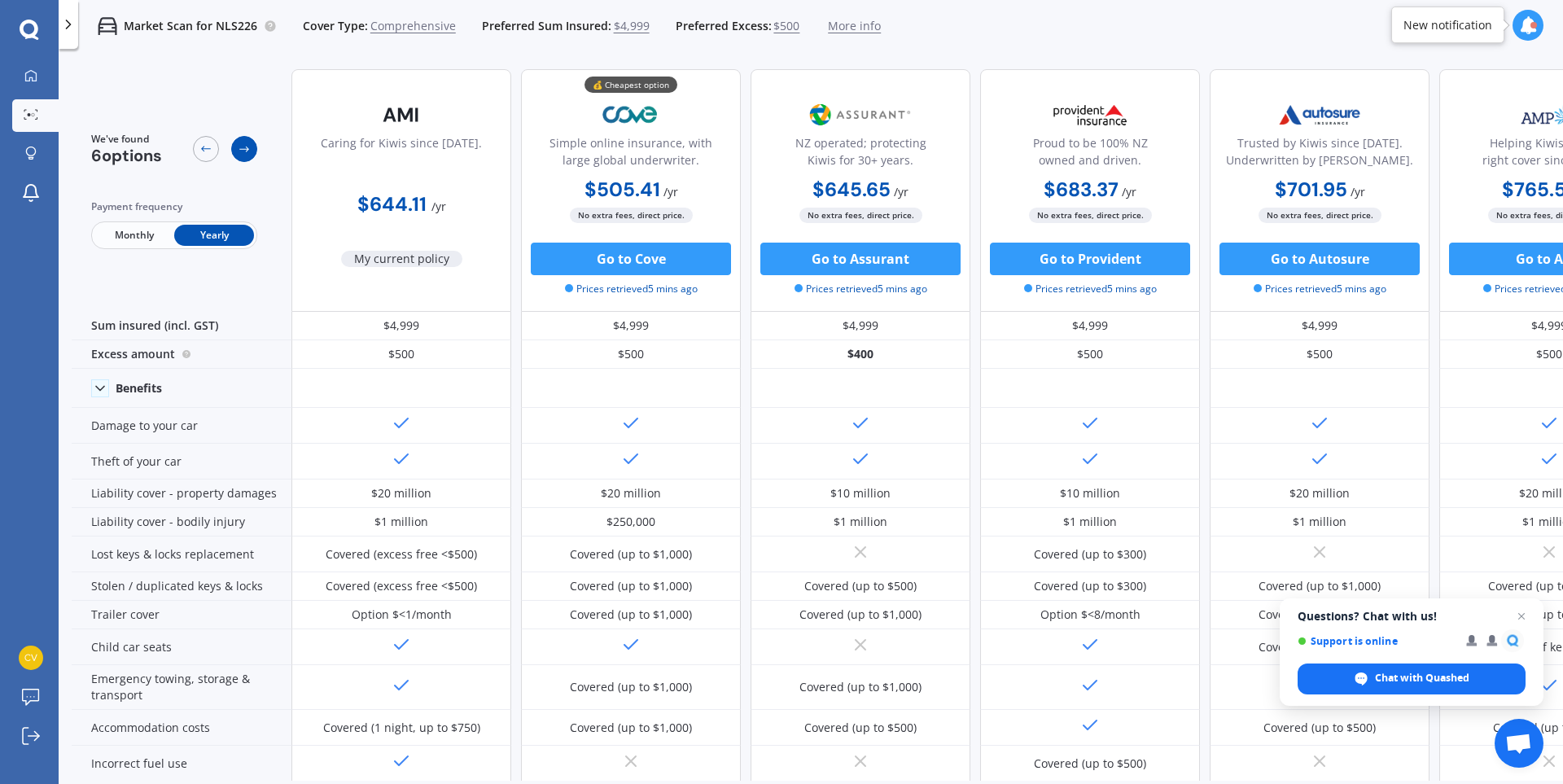
click at [249, 152] on icon at bounding box center [244, 148] width 13 height 13
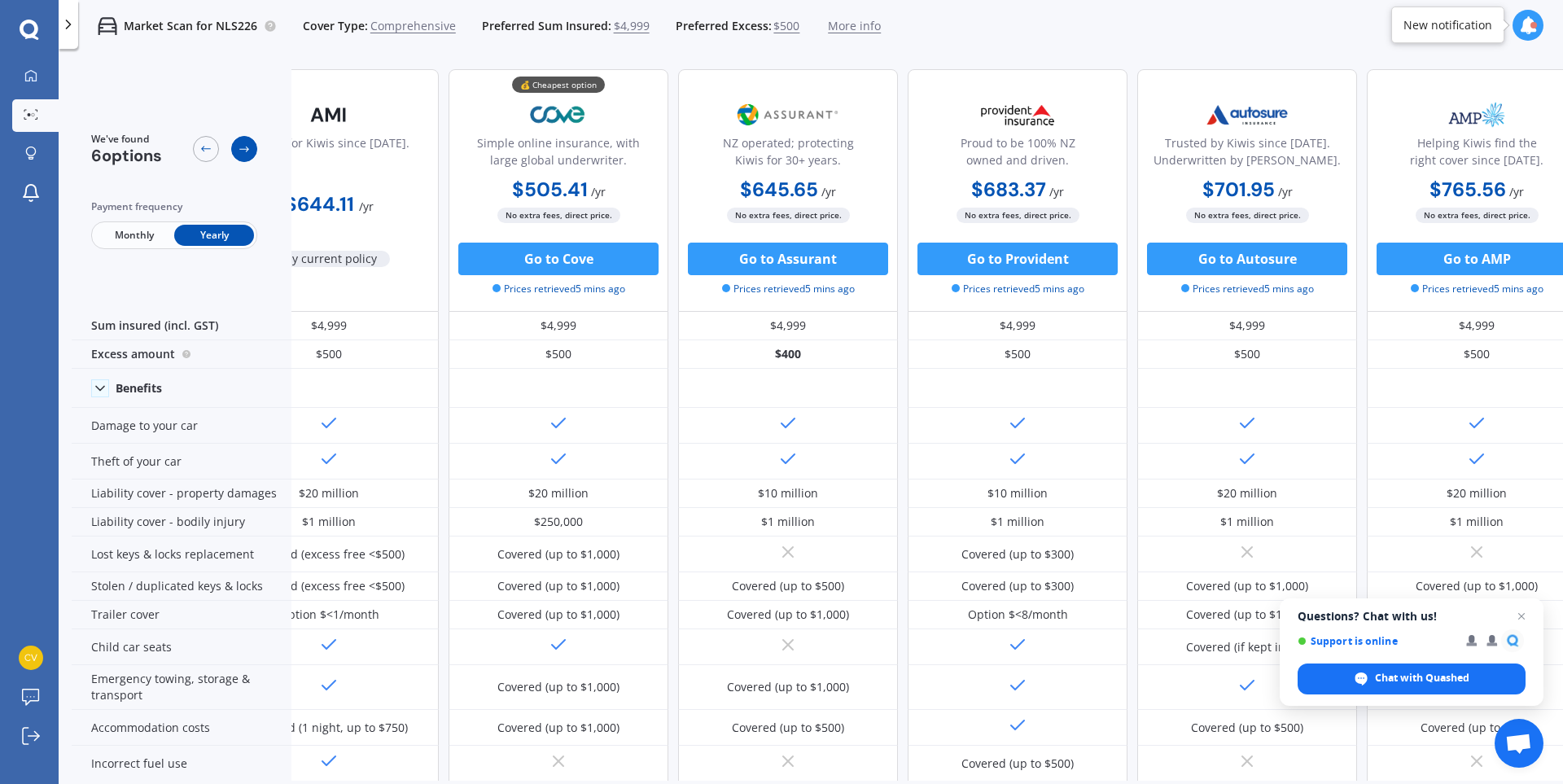
scroll to position [0, 104]
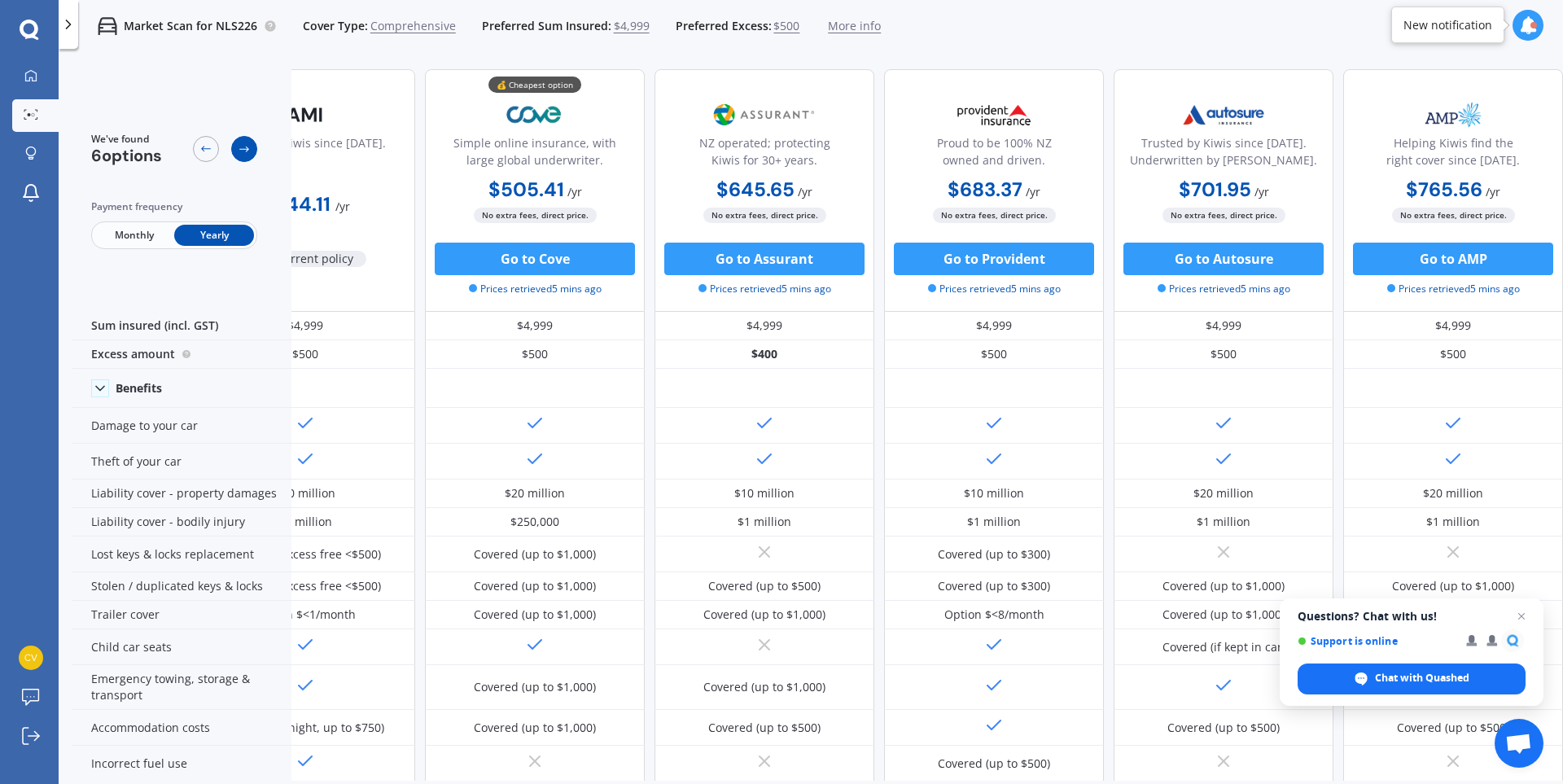
click at [247, 152] on icon at bounding box center [244, 148] width 13 height 13
click at [218, 151] on div at bounding box center [225, 148] width 64 height 34
click at [210, 151] on icon at bounding box center [206, 148] width 13 height 13
